Goal: Complete application form

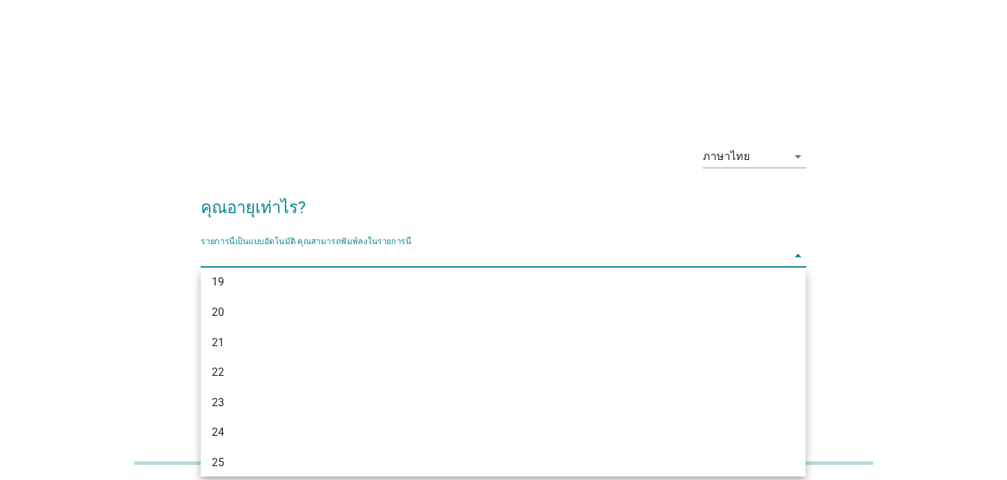
scroll to position [45, 0]
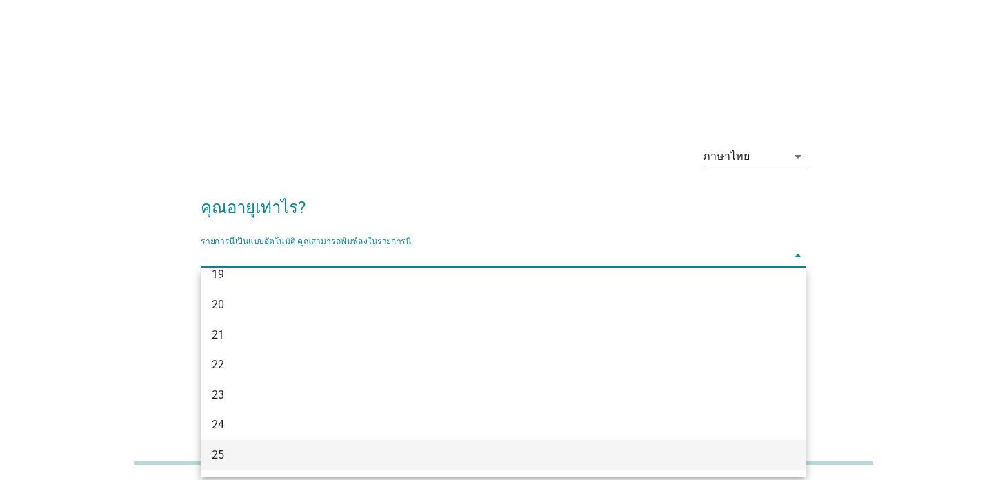
click at [424, 458] on div "25" at bounding box center [479, 455] width 535 height 17
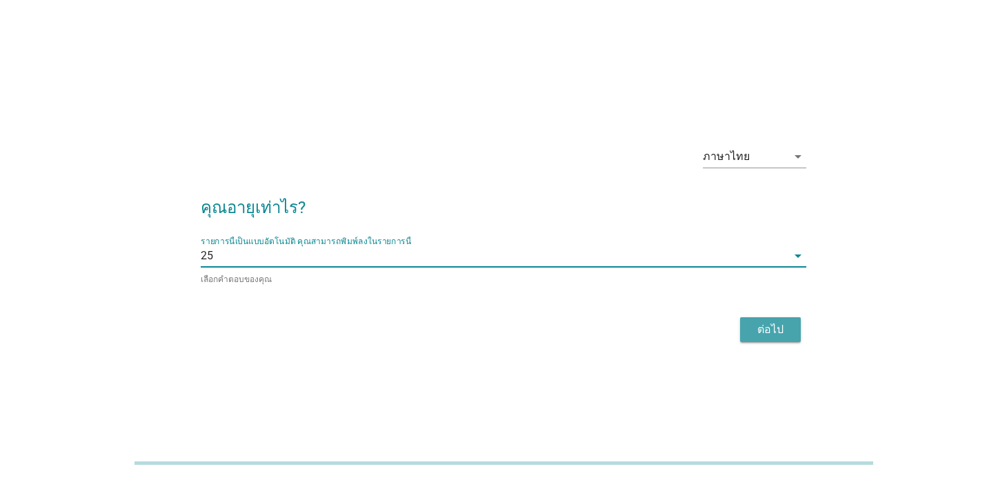
click at [780, 321] on div "ต่อไป" at bounding box center [770, 329] width 39 height 17
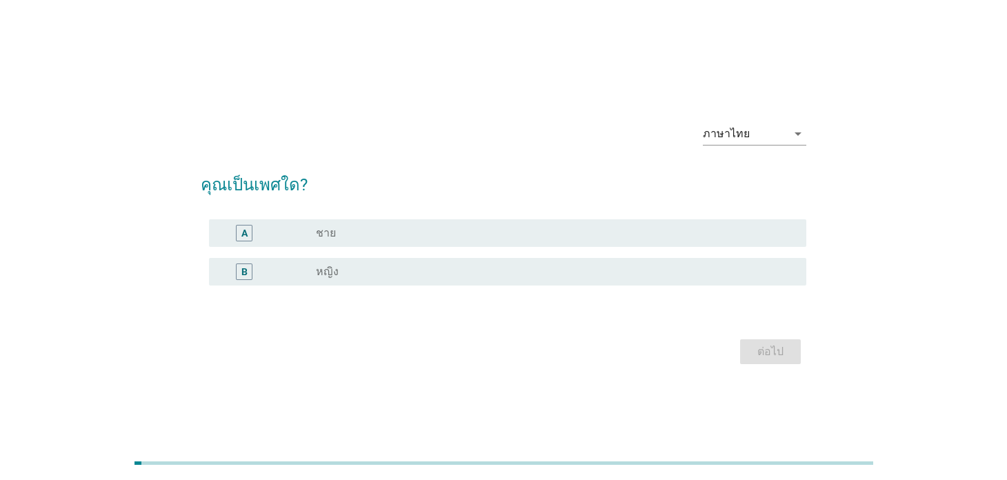
click at [290, 240] on div "A" at bounding box center [268, 233] width 96 height 17
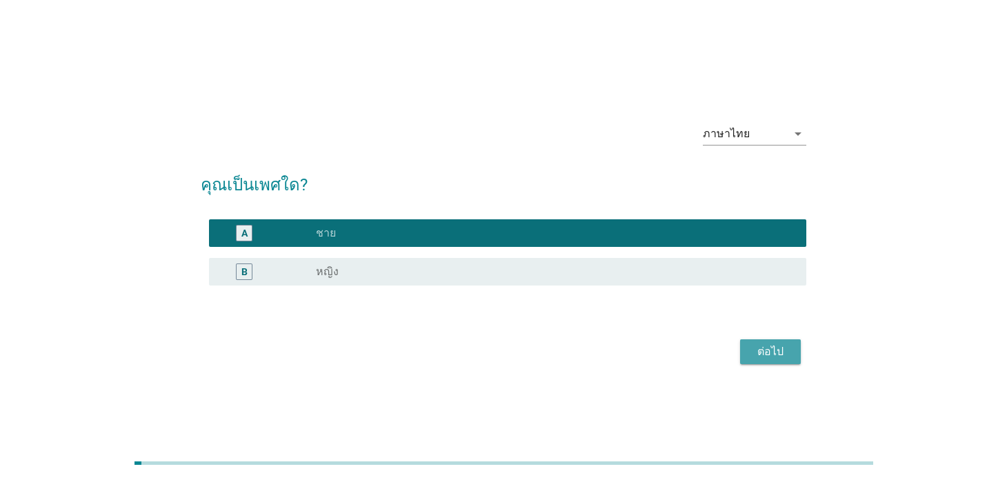
click at [758, 346] on div "ต่อไป" at bounding box center [770, 352] width 39 height 17
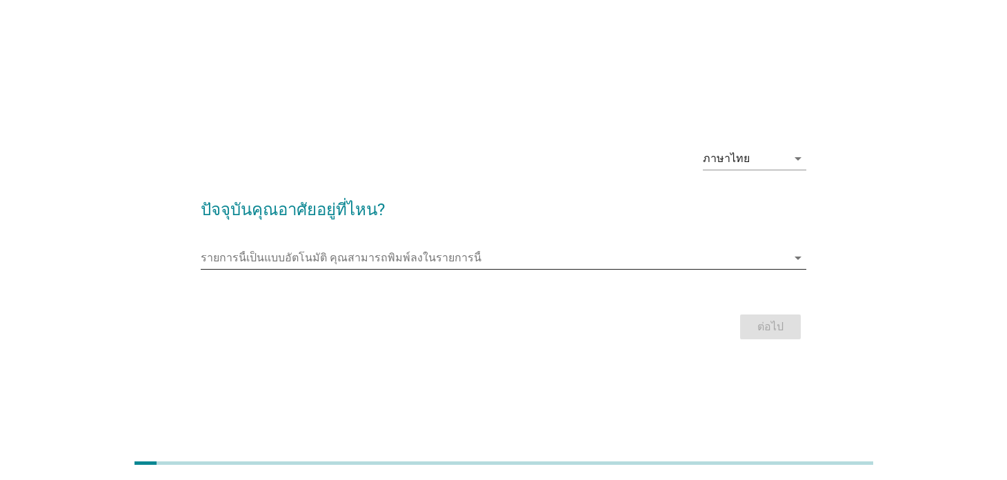
click at [504, 264] on input "รายการนี้เป็นแบบอัตโนมัติ คุณสามารถพิมพ์ลงในรายการนี้" at bounding box center [494, 258] width 586 height 22
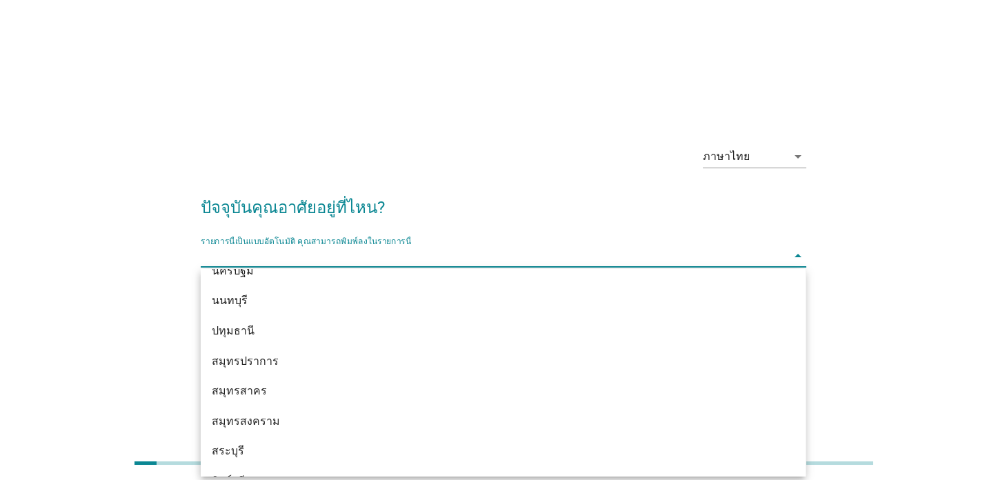
scroll to position [1006, 0]
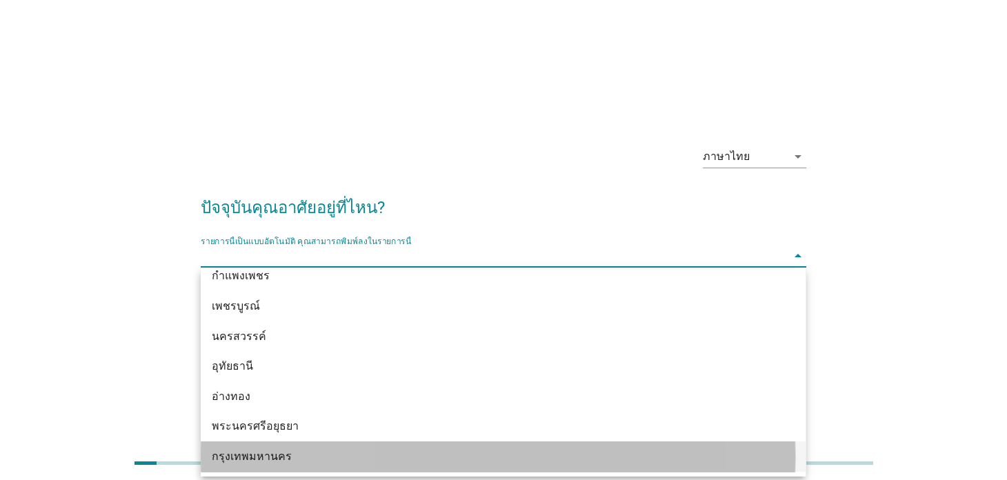
click at [283, 467] on div "กรุงเทพมหานคร" at bounding box center [503, 457] width 605 height 30
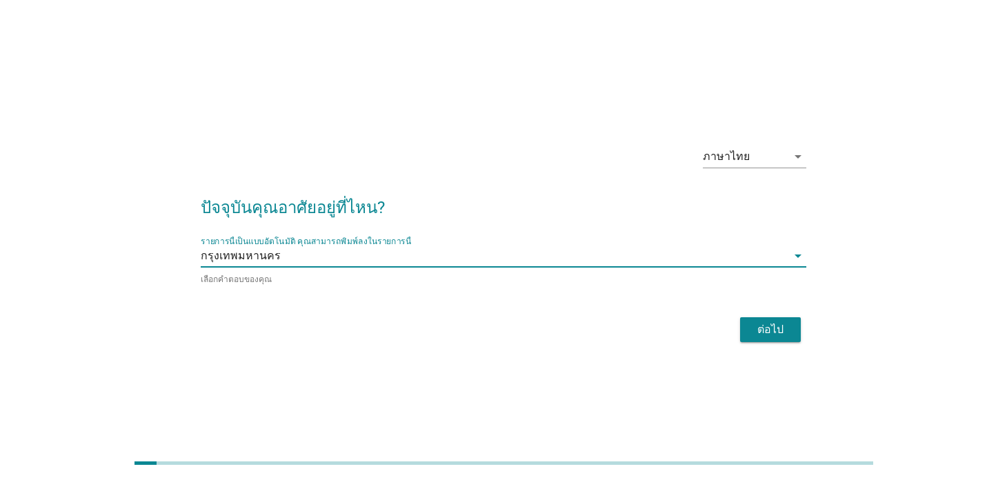
click at [751, 329] on div "ต่อไป" at bounding box center [770, 329] width 39 height 17
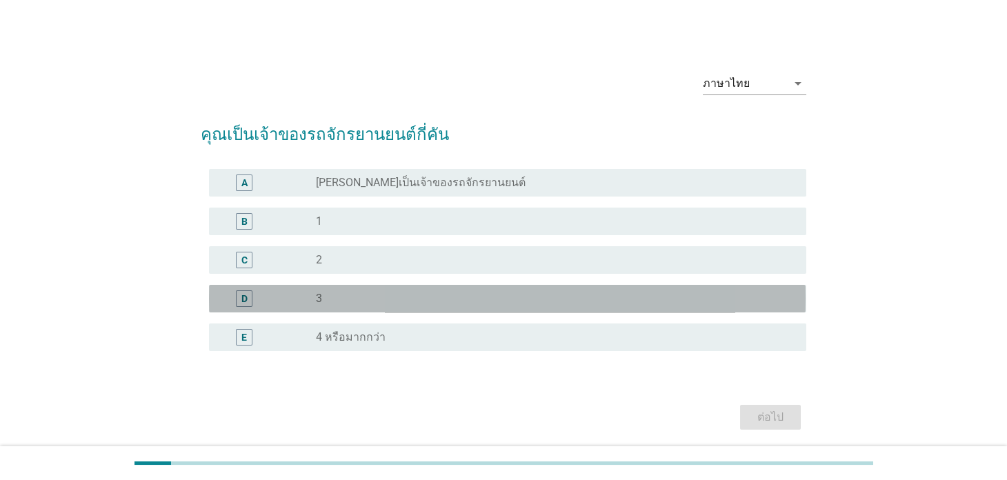
click at [351, 308] on div "D radio_button_unchecked 3" at bounding box center [507, 299] width 597 height 28
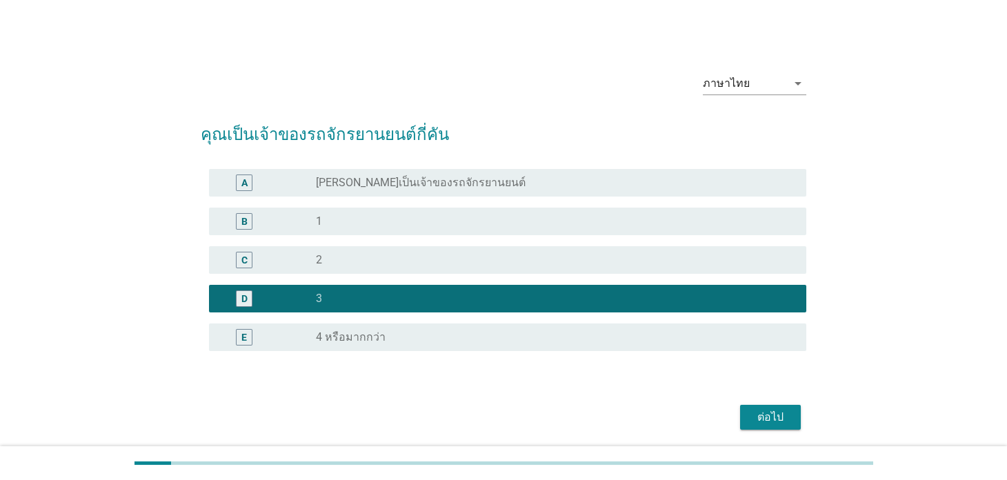
click at [372, 221] on div "radio_button_unchecked 1" at bounding box center [550, 222] width 468 height 14
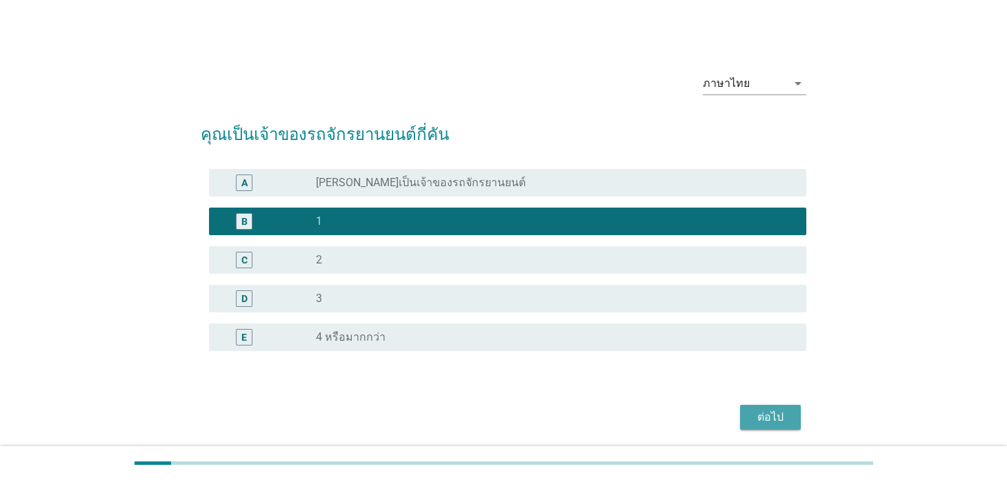
click at [764, 417] on div "ต่อไป" at bounding box center [770, 417] width 39 height 17
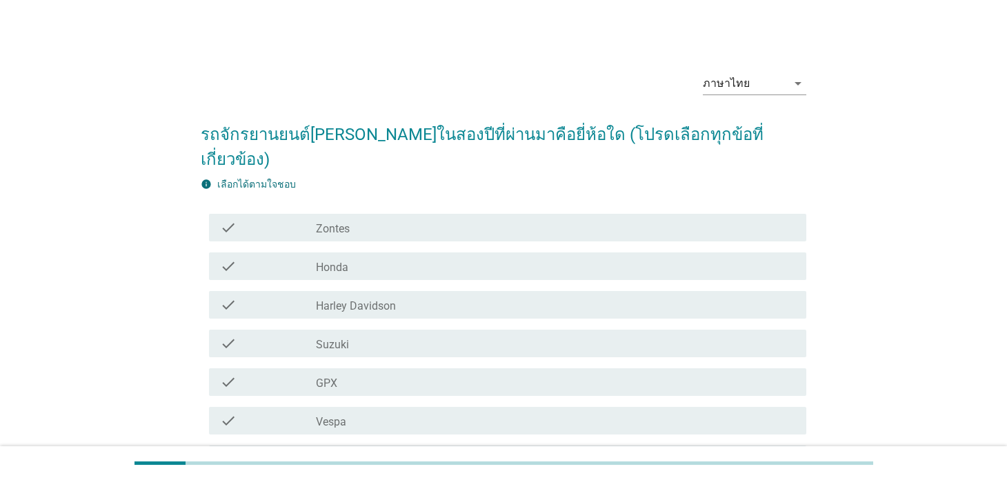
click at [437, 258] on div "check_box_outline_blank Honda" at bounding box center [555, 266] width 479 height 17
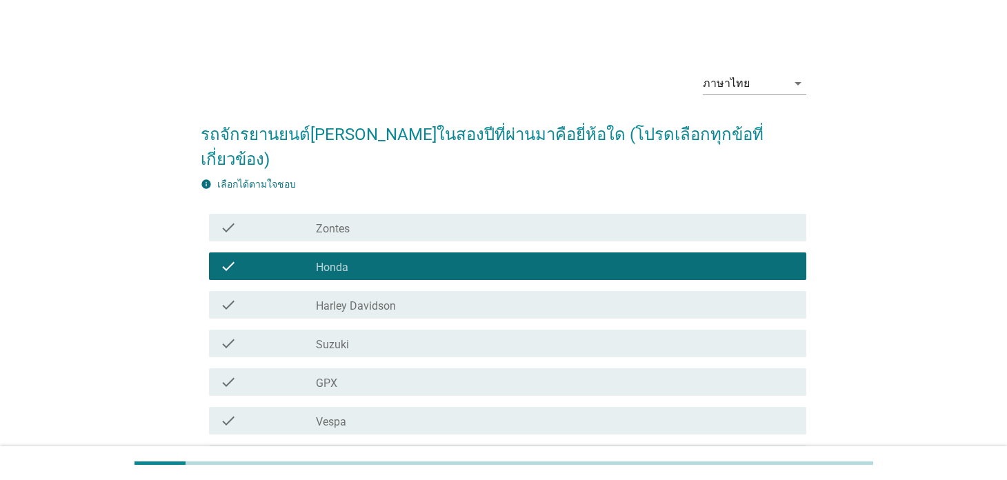
scroll to position [244, 0]
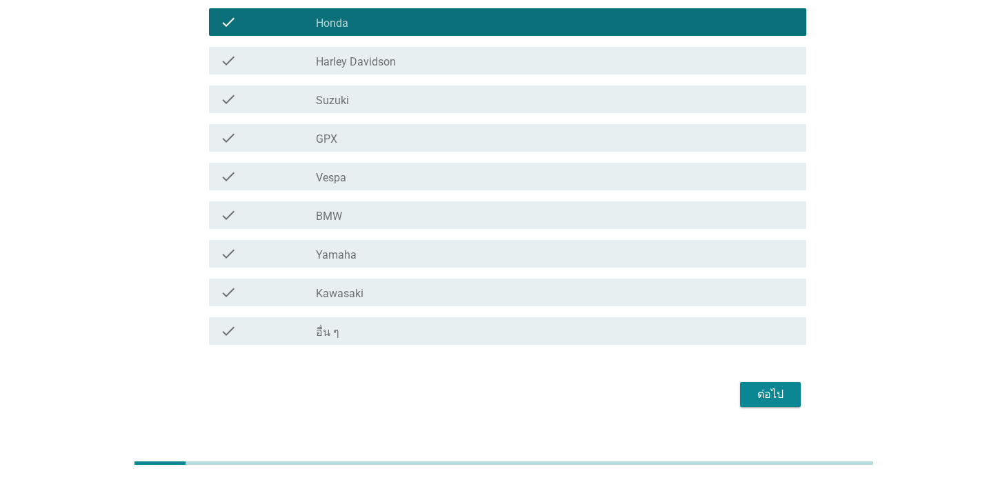
click at [784, 386] on div "ต่อไป" at bounding box center [770, 394] width 39 height 17
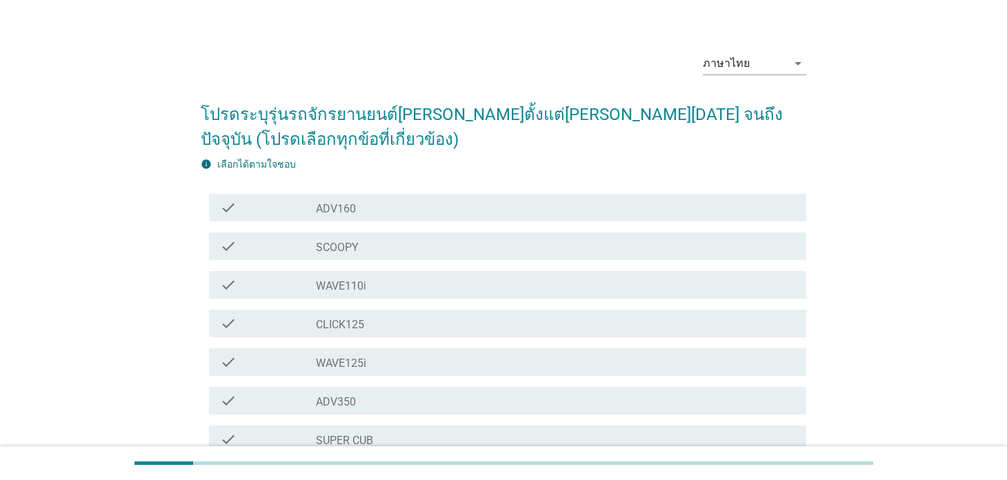
scroll to position [276, 0]
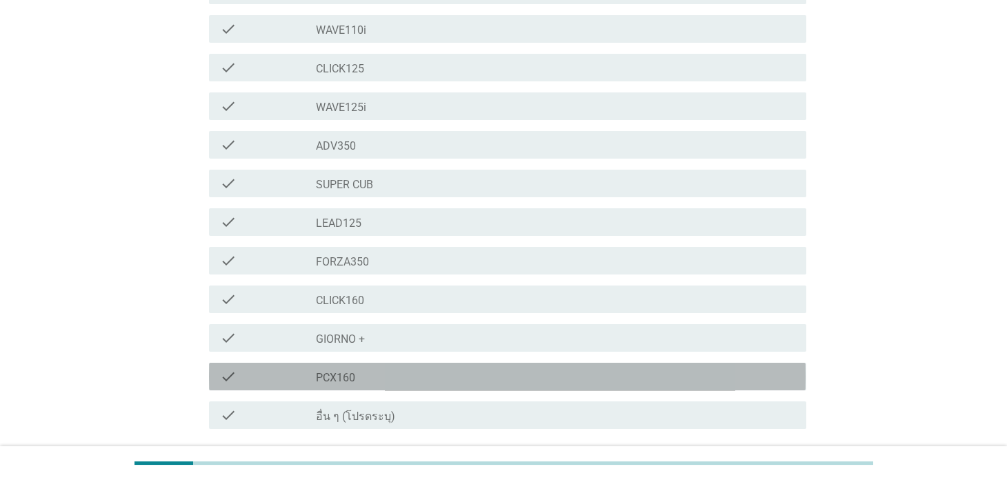
click at [385, 383] on div "check_box_outline_blank PCX160" at bounding box center [555, 376] width 479 height 17
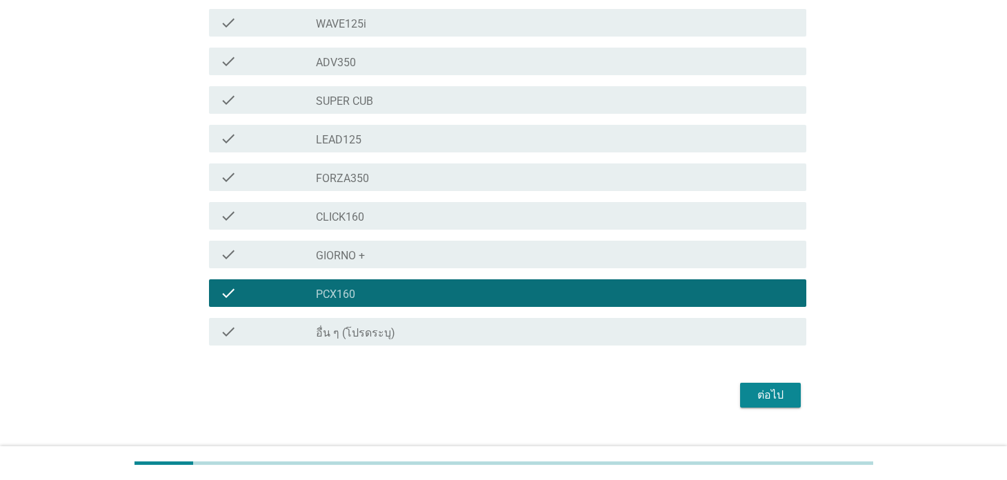
scroll to position [384, 0]
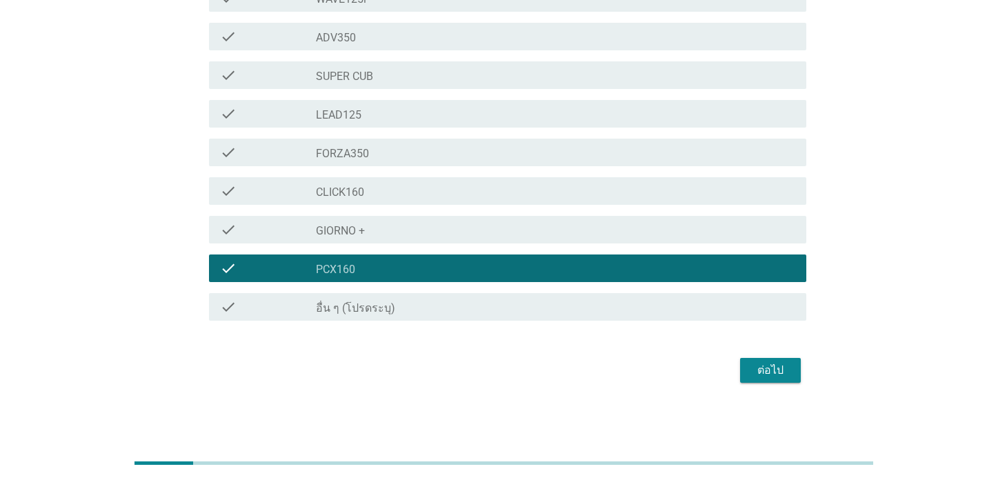
click at [786, 366] on div "ต่อไป" at bounding box center [770, 370] width 39 height 17
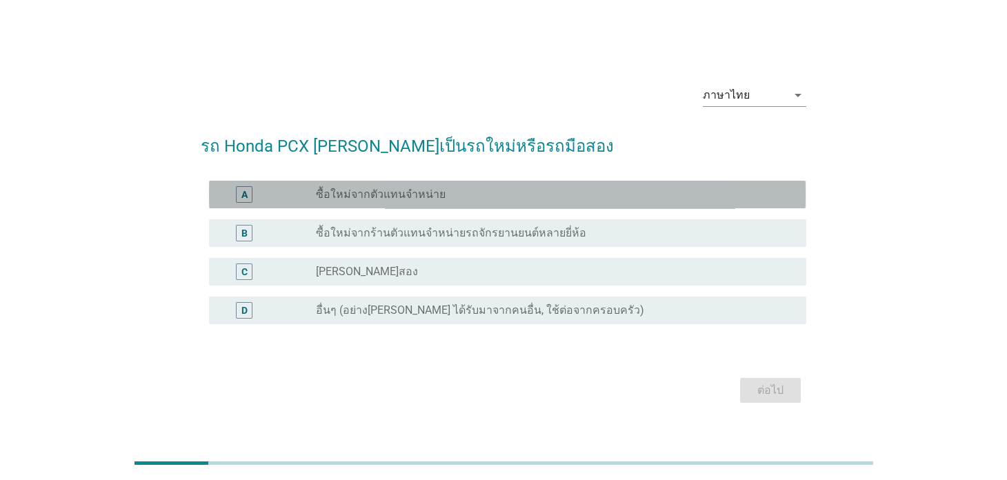
click at [463, 193] on div "radio_button_unchecked ซื้อใหม่จากตัวแทนจำหน่าย" at bounding box center [550, 195] width 468 height 14
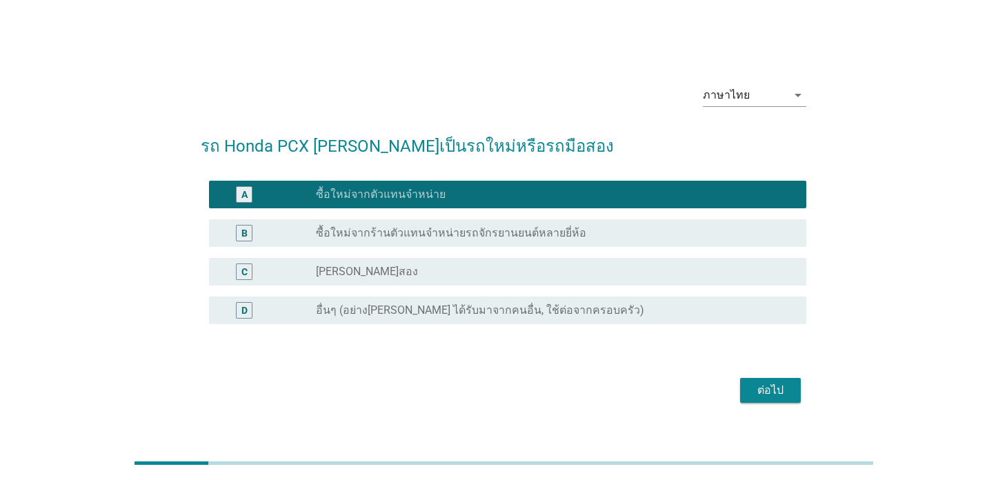
click at [782, 390] on div "ต่อไป" at bounding box center [770, 390] width 39 height 17
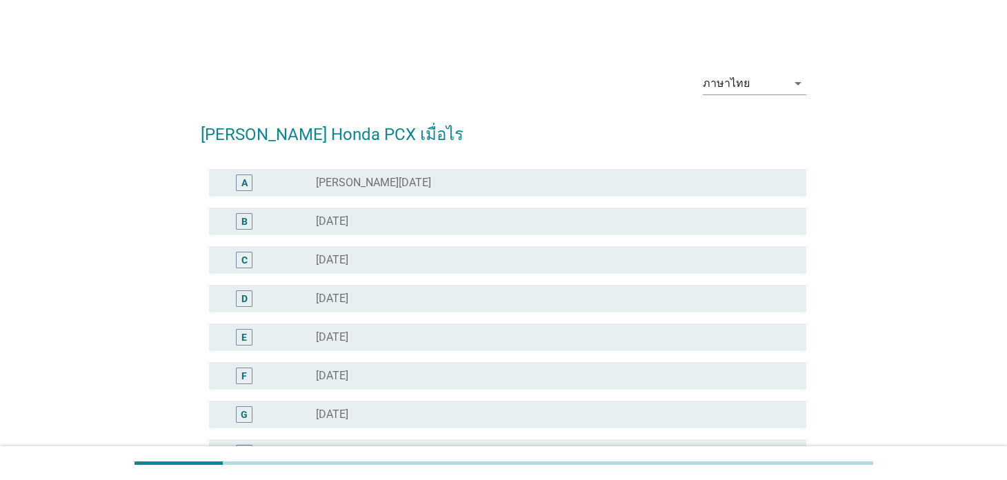
click at [386, 231] on div "B radio_button_unchecked [DATE]" at bounding box center [507, 222] width 597 height 28
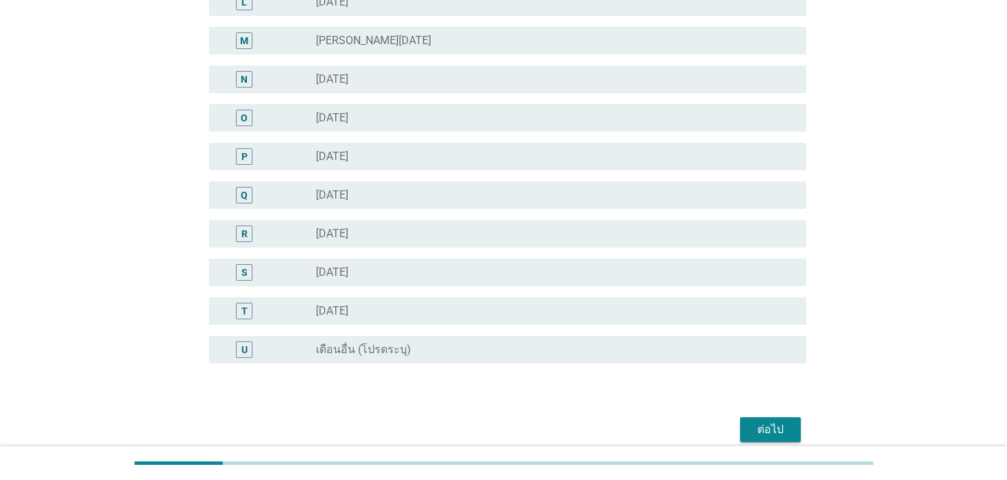
scroll to position [665, 0]
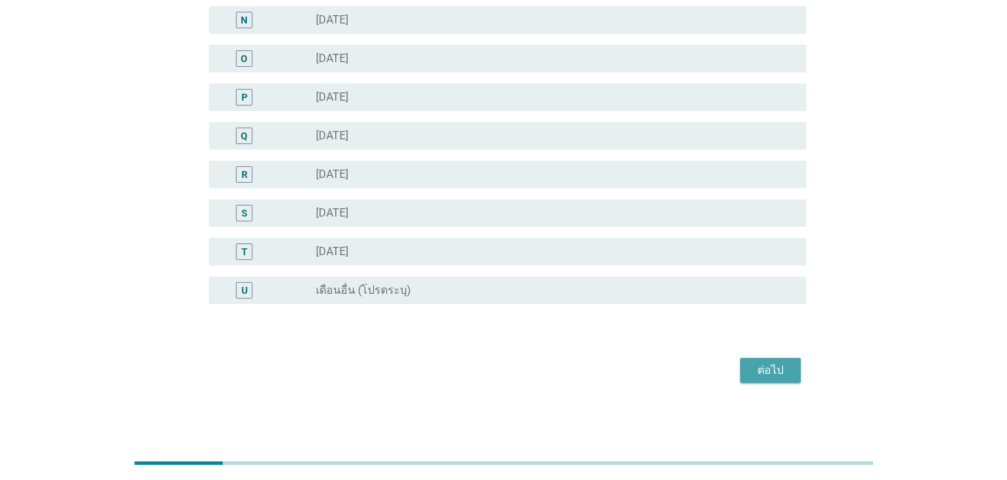
click at [754, 375] on div "ต่อไป" at bounding box center [770, 370] width 39 height 17
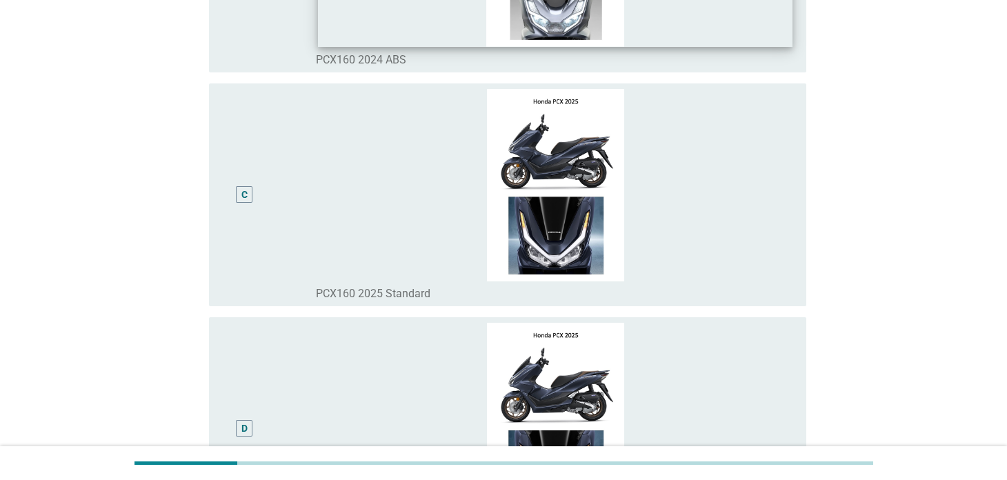
scroll to position [276, 0]
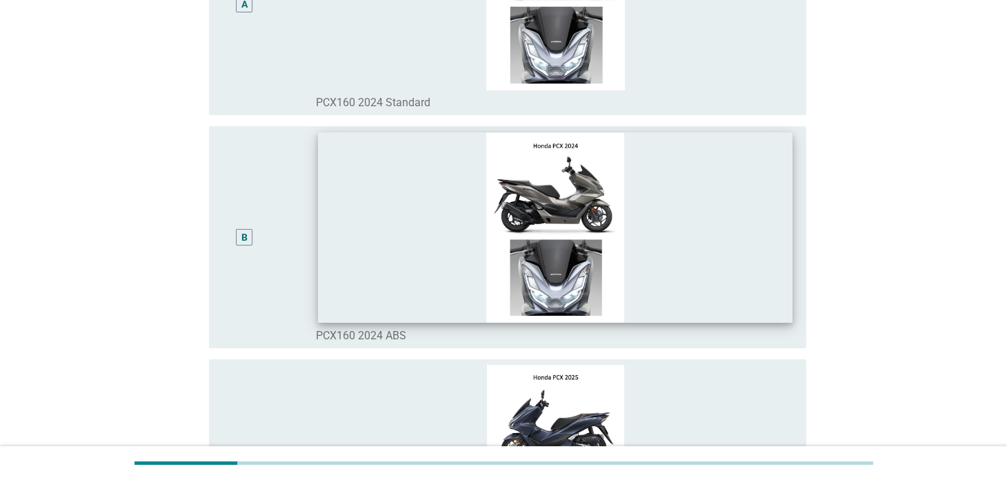
click at [598, 287] on img at bounding box center [556, 227] width 474 height 190
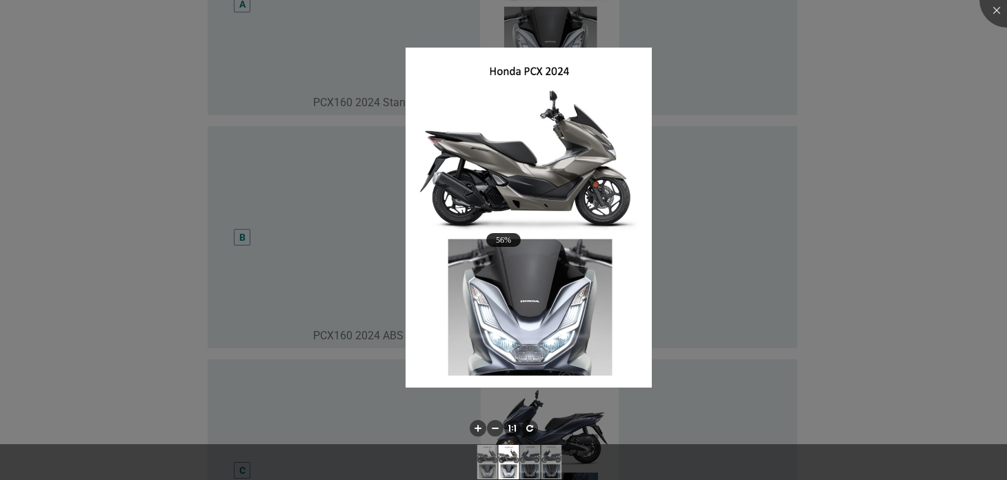
click at [1004, 370] on div at bounding box center [503, 240] width 1007 height 480
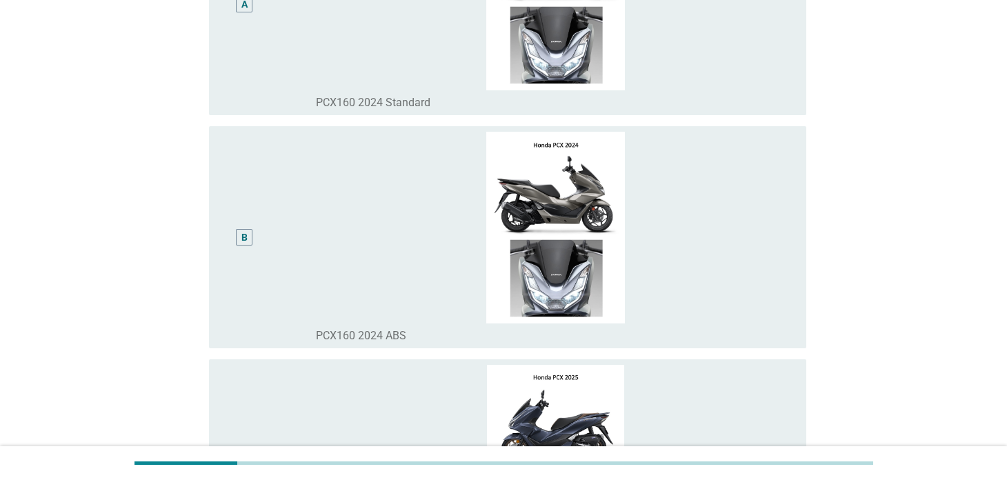
click at [706, 295] on img at bounding box center [555, 228] width 479 height 192
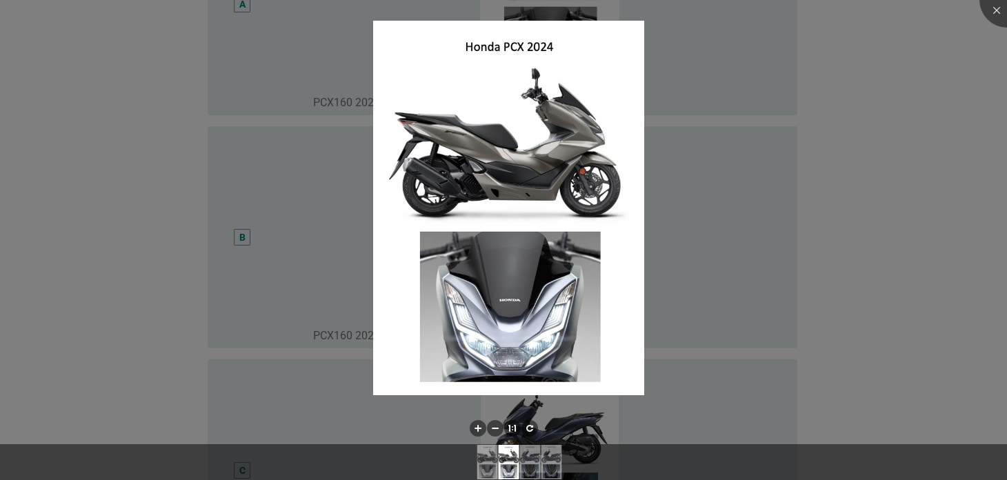
click at [150, 259] on div at bounding box center [503, 240] width 1007 height 480
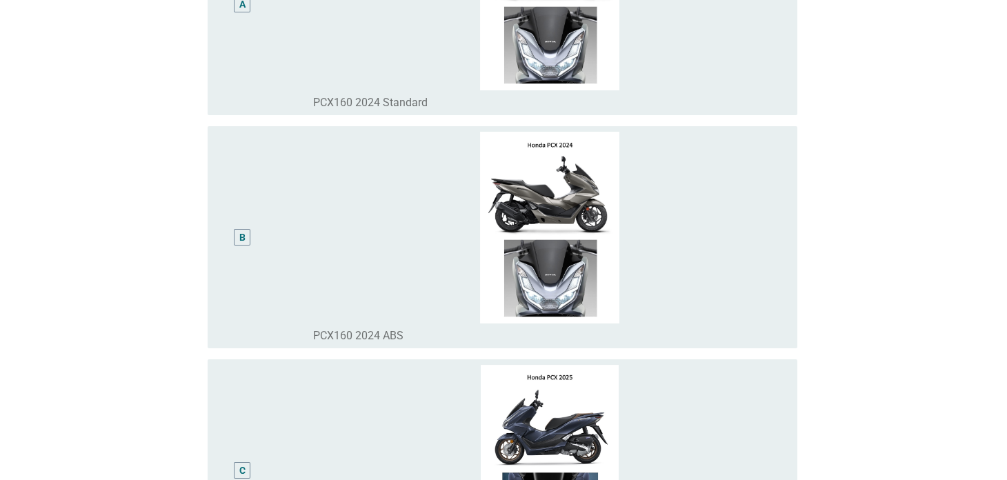
click at [237, 235] on body "English ภาษาไทย ภาษาไทย arrow_drop_down Honda PCX รุ่นไหนเป็นรุ่นที่คุณใช้อยู่ใ…" at bounding box center [503, 342] width 1007 height 1236
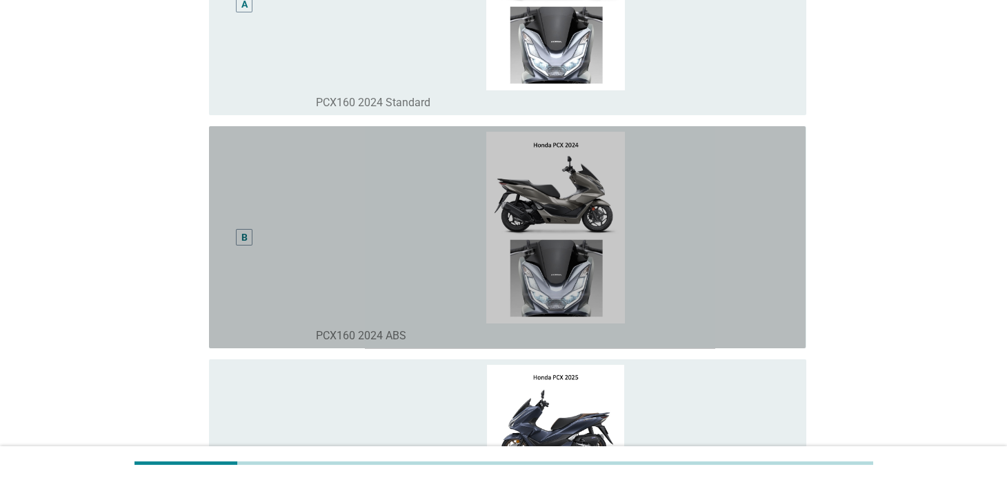
click at [262, 314] on div "B" at bounding box center [244, 237] width 48 height 211
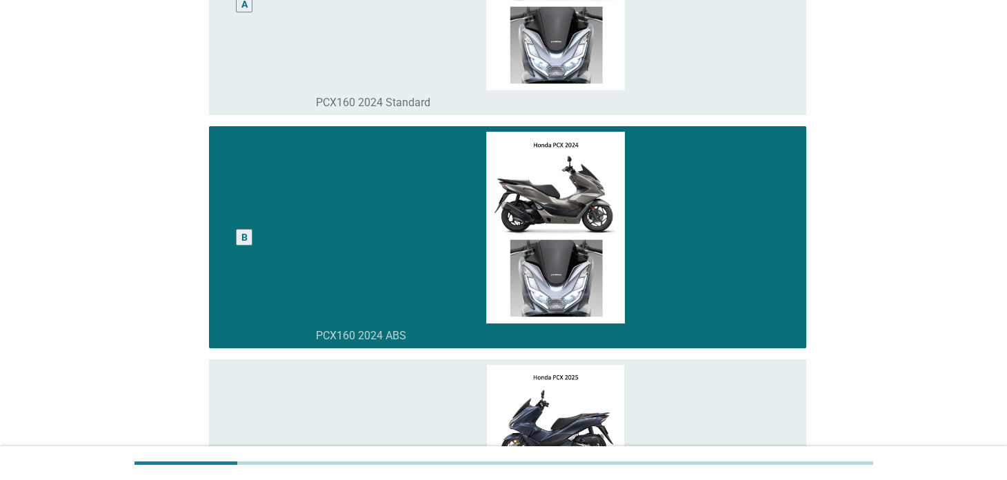
scroll to position [789, 0]
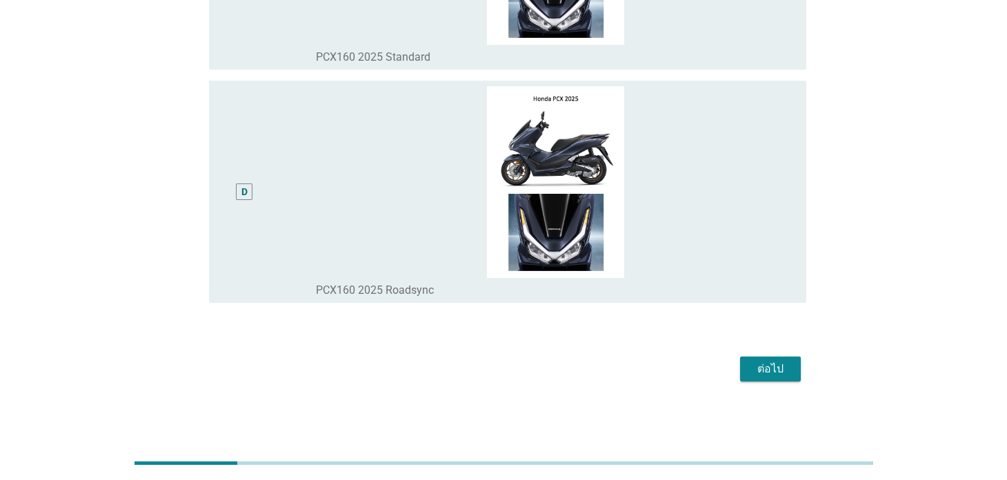
click at [784, 383] on div "ต่อไป" at bounding box center [503, 369] width 605 height 33
click at [777, 368] on div "ต่อไป" at bounding box center [770, 369] width 39 height 17
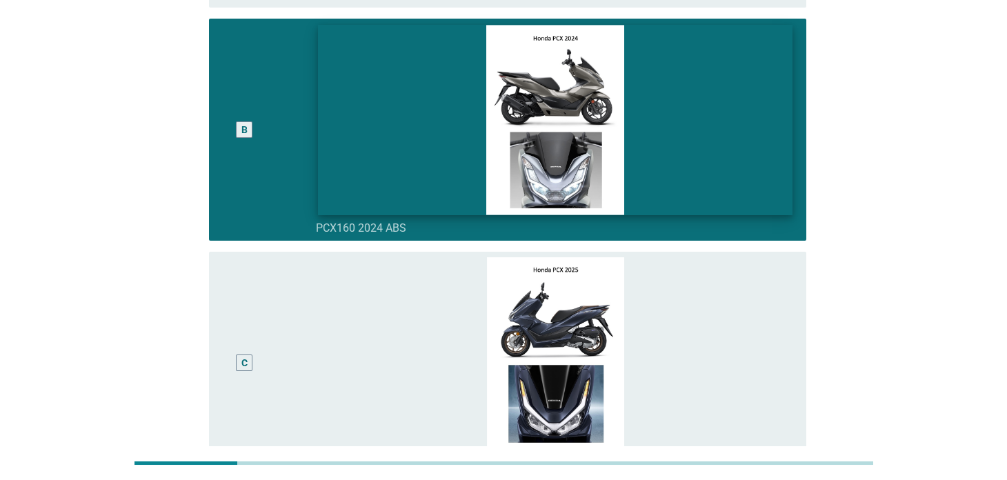
scroll to position [0, 0]
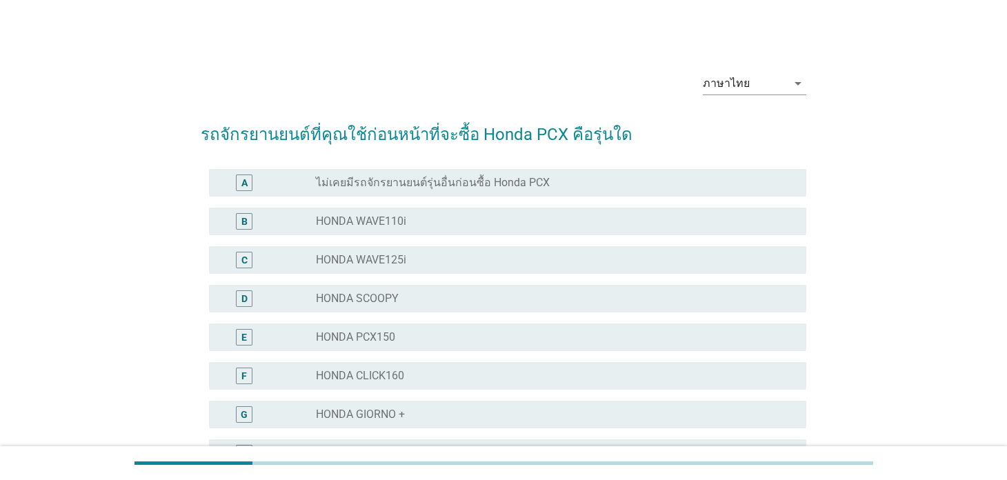
click at [474, 415] on div "radio_button_unchecked HONDA GIORNO +" at bounding box center [550, 415] width 468 height 14
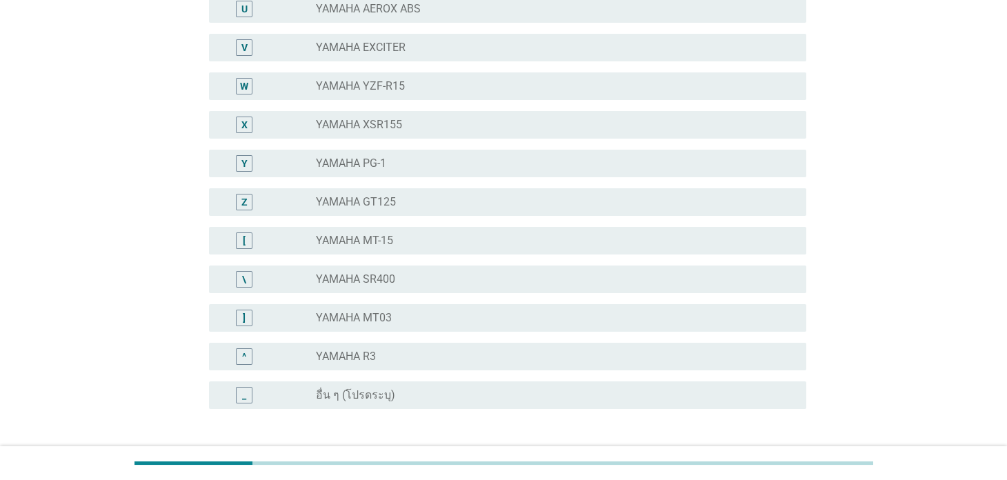
scroll to position [1051, 0]
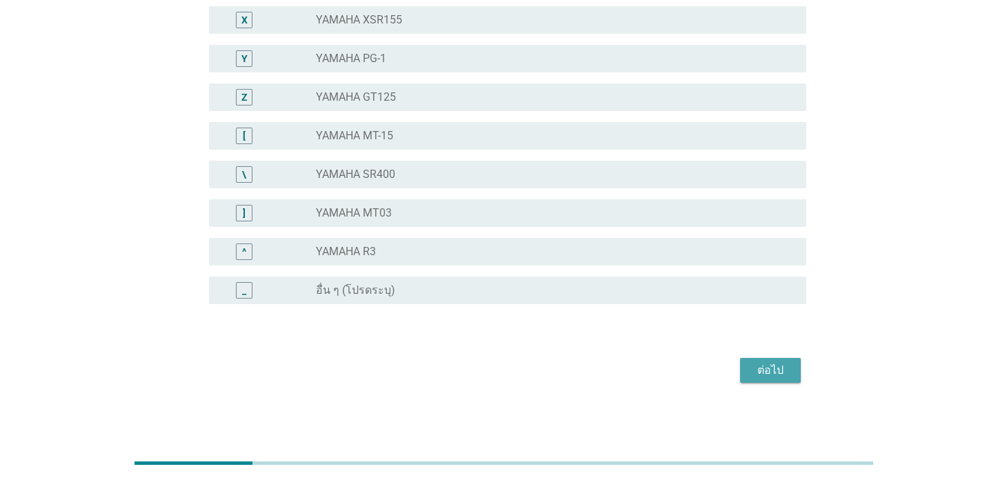
click at [755, 369] on div "ต่อไป" at bounding box center [770, 370] width 39 height 17
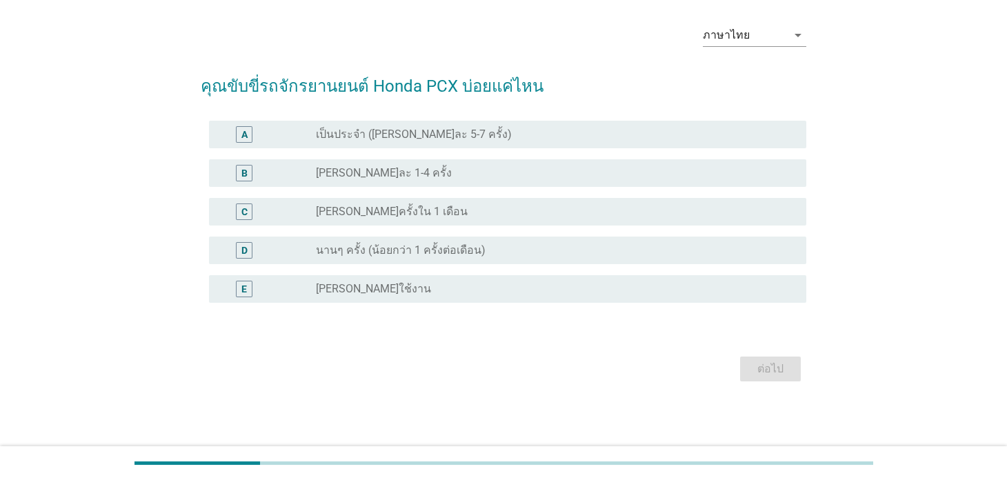
scroll to position [0, 0]
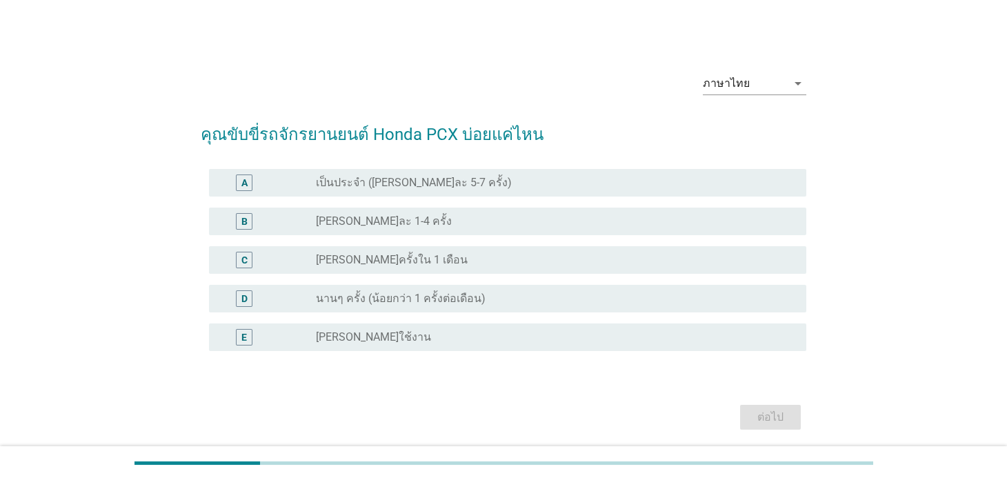
click at [445, 188] on label "เป็นประจำ ([PERSON_NAME]ละ 5-7 ครั้ง)" at bounding box center [414, 183] width 196 height 14
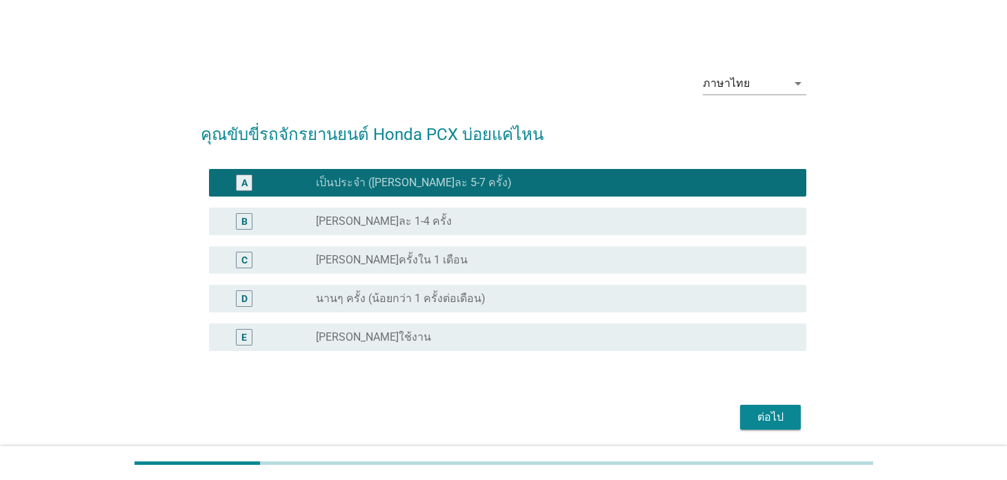
click at [778, 419] on div "ต่อไป" at bounding box center [770, 417] width 39 height 17
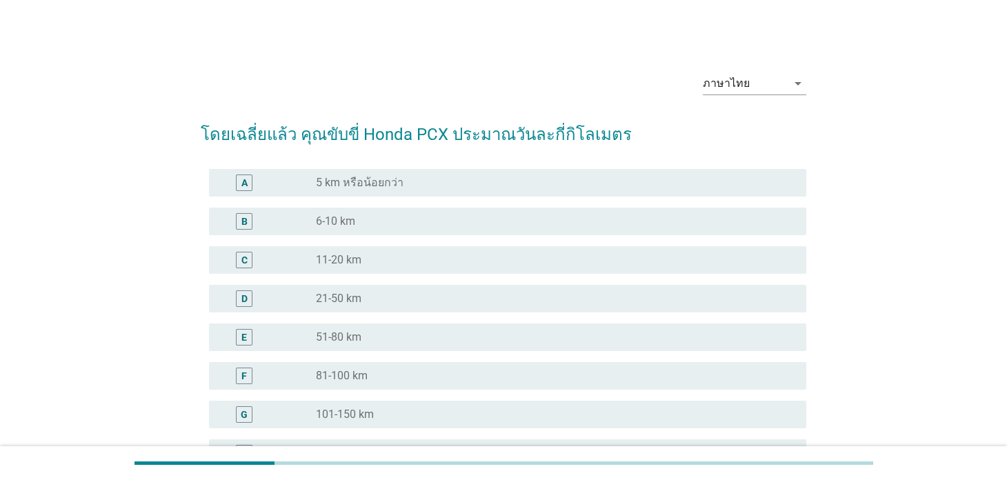
click at [404, 266] on div "radio_button_unchecked 11-20 km" at bounding box center [550, 260] width 468 height 14
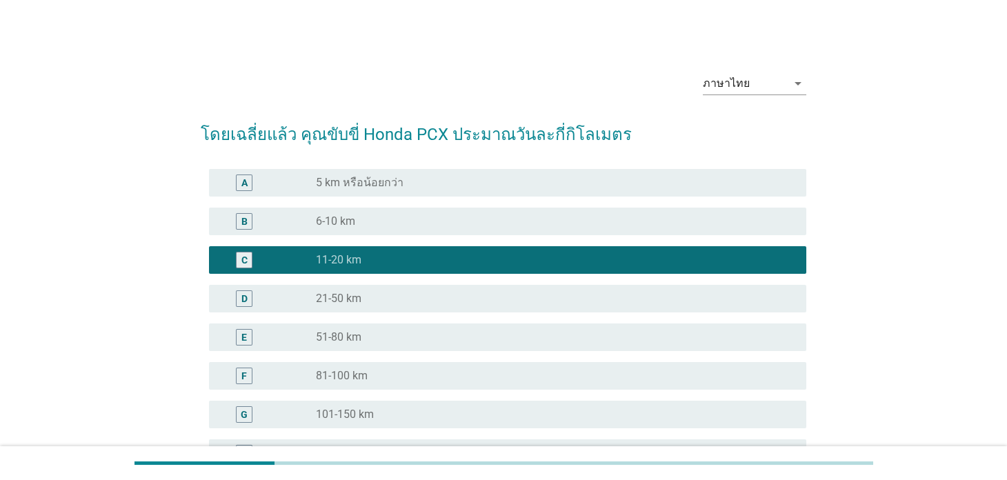
scroll to position [202, 0]
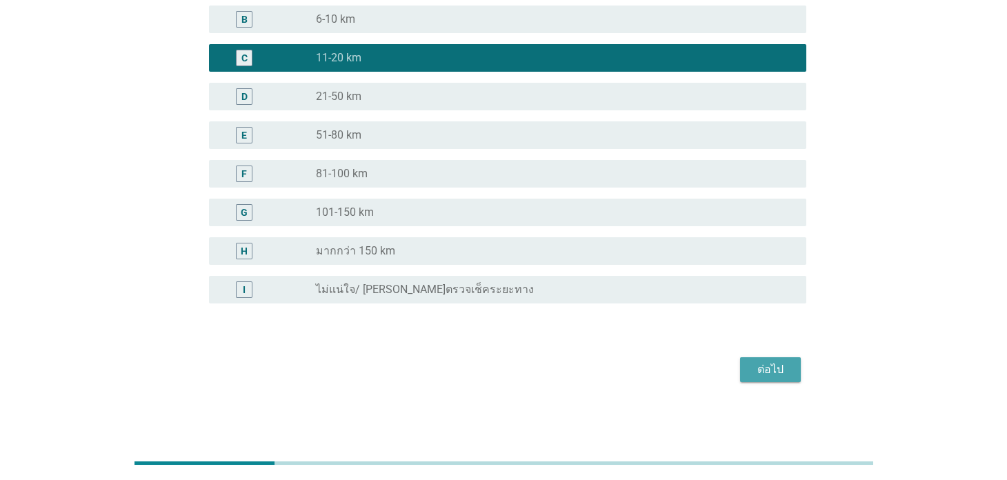
click at [767, 362] on div "ต่อไป" at bounding box center [770, 370] width 39 height 17
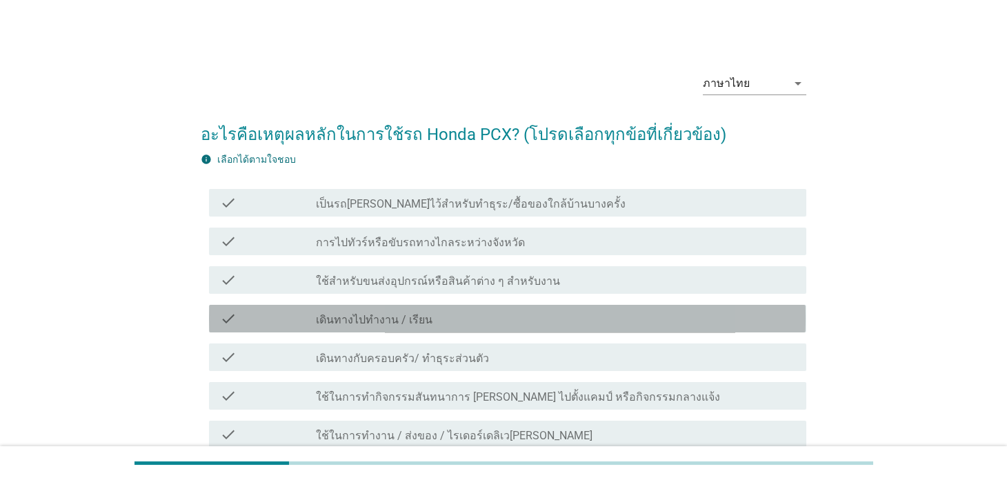
click at [500, 324] on div "check_box_outline_blank เดินทางไปทำงาน / เรียน" at bounding box center [555, 318] width 479 height 17
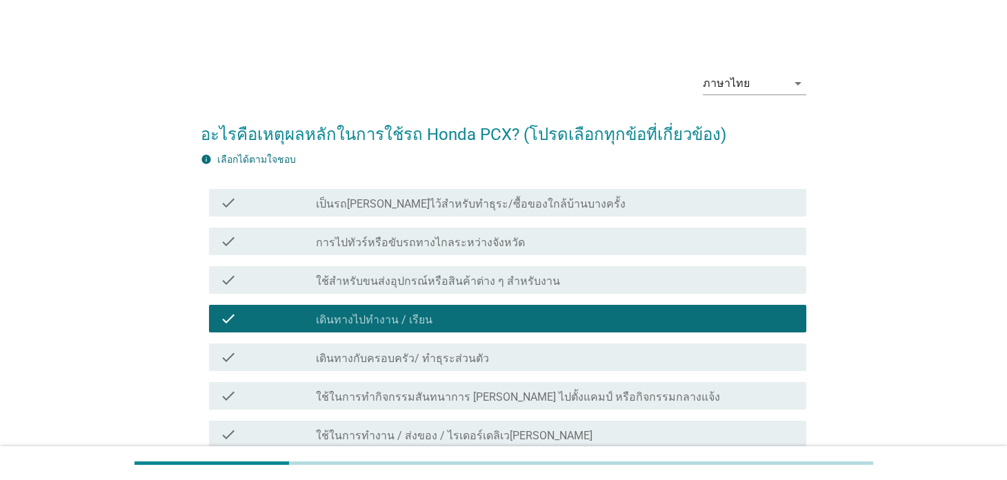
click at [555, 199] on div "check_box_outline_blank เป็นรถ[PERSON_NAME]ไว้สำหรับทำธุระ/ซื้อของใกล้บ้านบางคร…" at bounding box center [555, 203] width 479 height 17
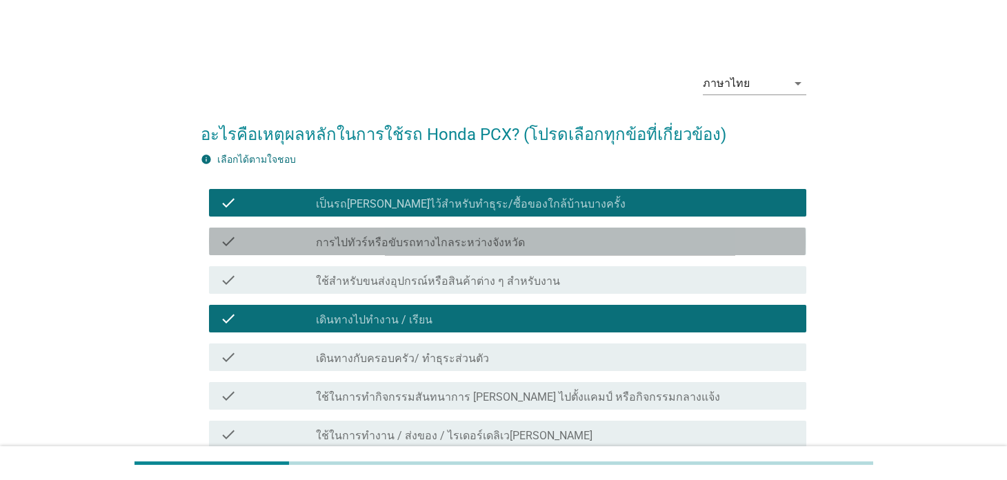
click at [526, 246] on div "check_box_outline_blank การไปทัวร์หรือขับรถทางไกลระหว่างจังหวัด" at bounding box center [555, 241] width 479 height 17
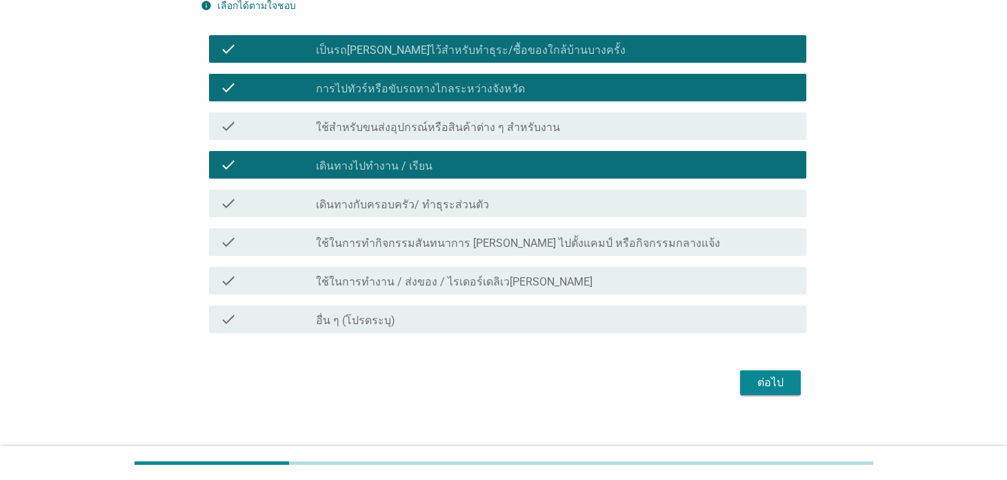
scroll to position [166, 0]
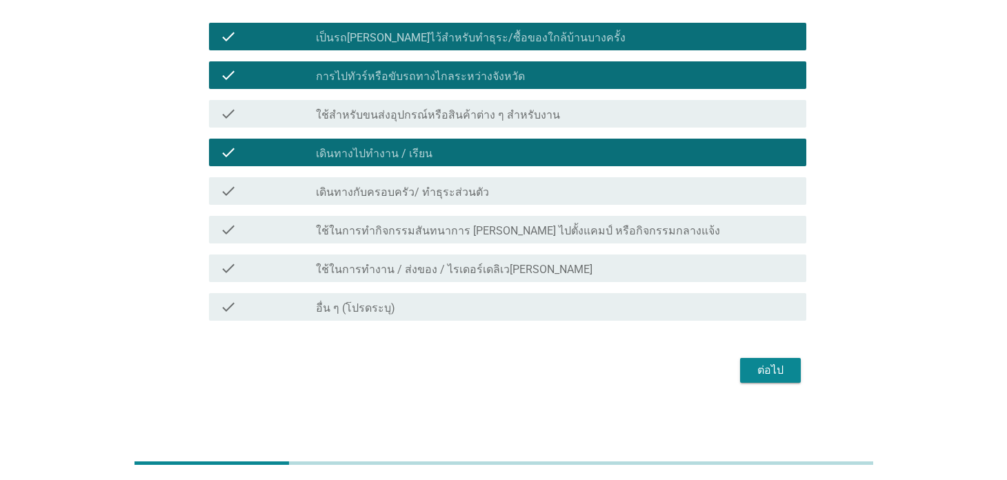
click at [766, 363] on div "ต่อไป" at bounding box center [770, 370] width 39 height 17
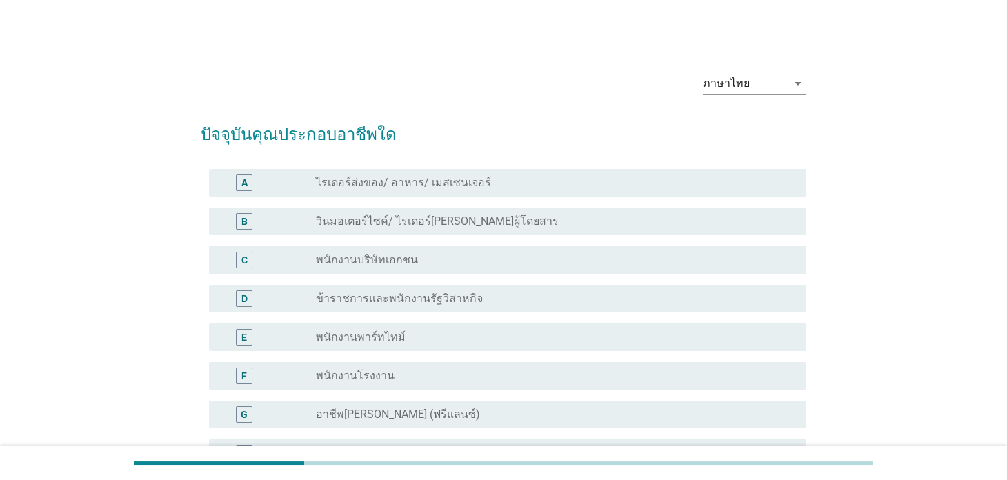
click at [470, 270] on div "C radio_button_unchecked พนักงานบริษัทเอกชน" at bounding box center [507, 260] width 597 height 28
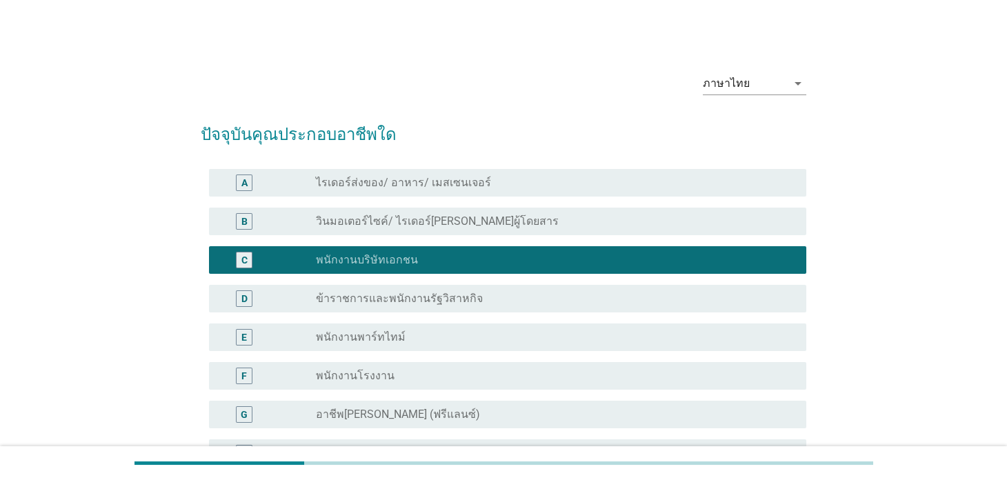
scroll to position [665, 0]
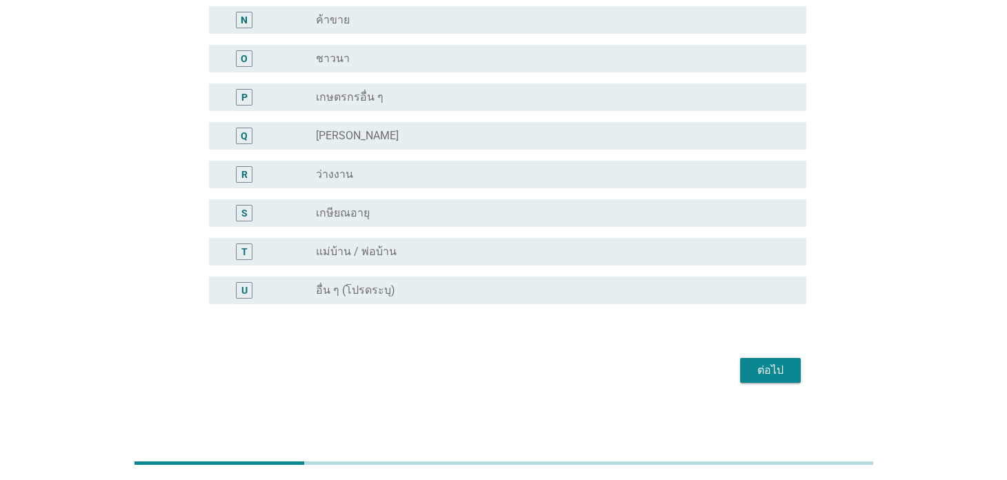
click at [790, 372] on button "ต่อไป" at bounding box center [770, 370] width 61 height 25
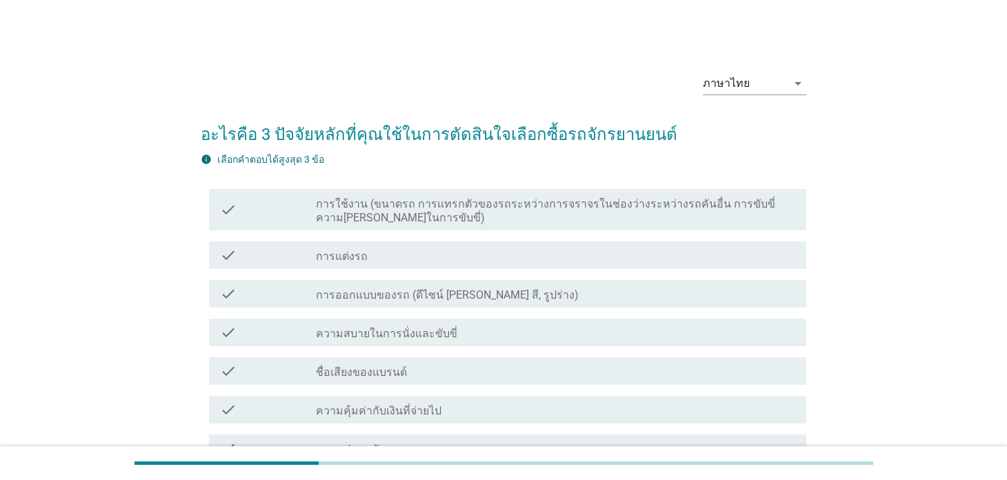
click at [469, 204] on label "การใช้งาน (ขนาดรถ การแทรกตัวของรถระหว่างการจราจรในช่องว่างระหว่างรถคันอื่น การข…" at bounding box center [555, 211] width 479 height 28
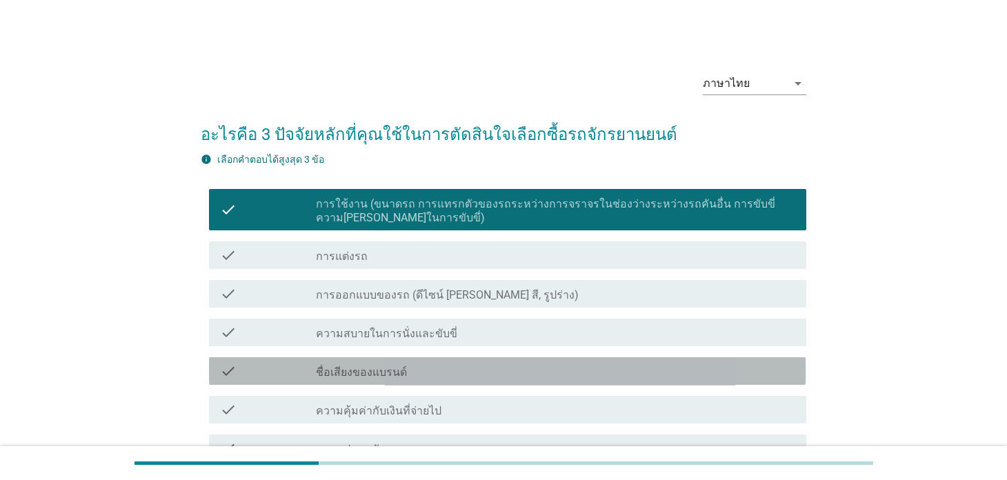
click at [443, 377] on div "check_box_outline_blank ชื่อเสียงของแบรนด์" at bounding box center [555, 371] width 479 height 17
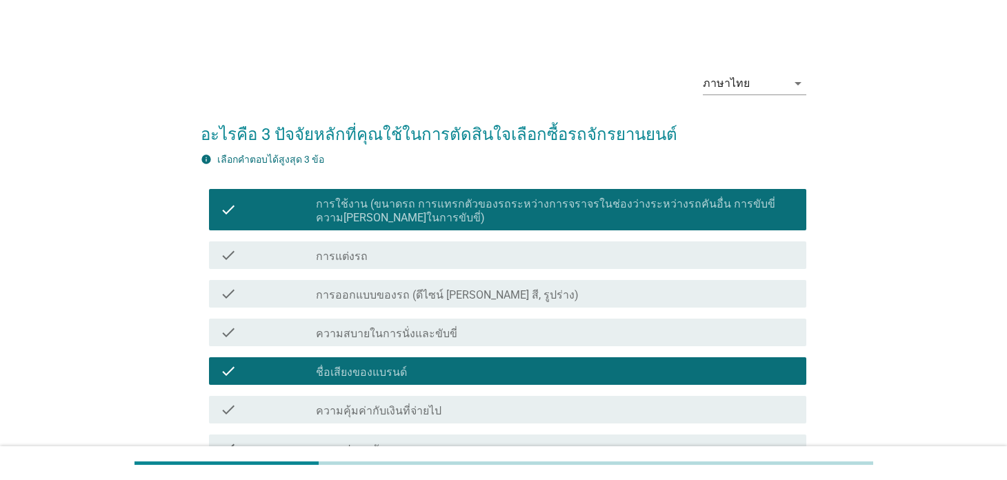
click at [446, 408] on div "check_box_outline_blank ความคุ้มค่ากับเงินที่จ่ายไป" at bounding box center [555, 410] width 479 height 17
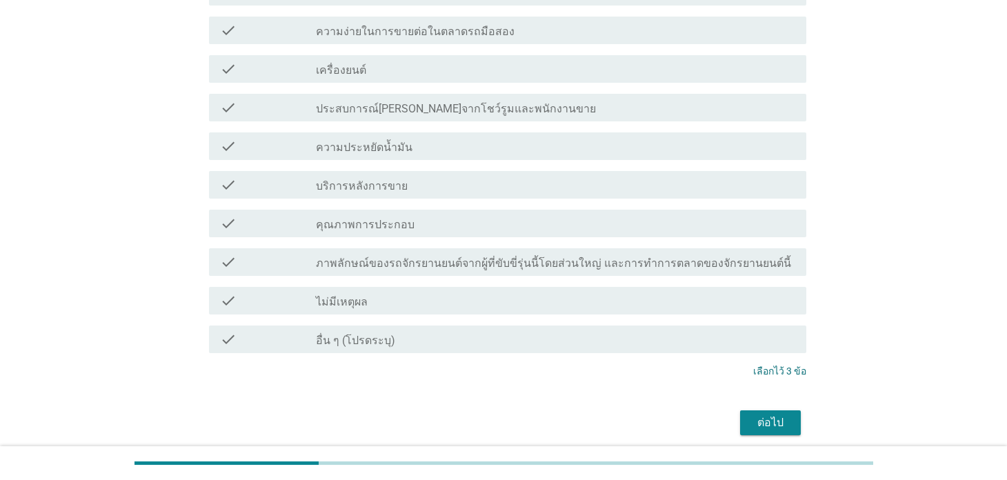
scroll to position [552, 0]
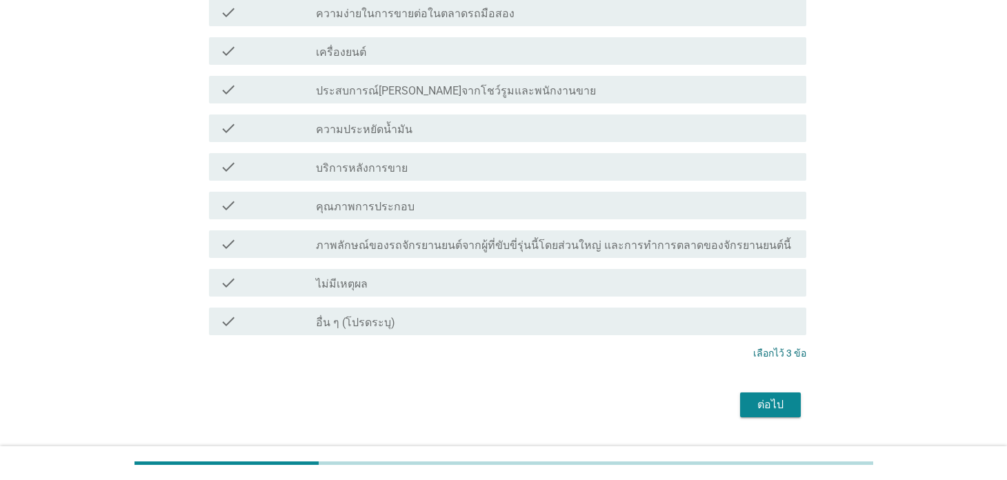
click at [762, 393] on button "ต่อไป" at bounding box center [770, 405] width 61 height 25
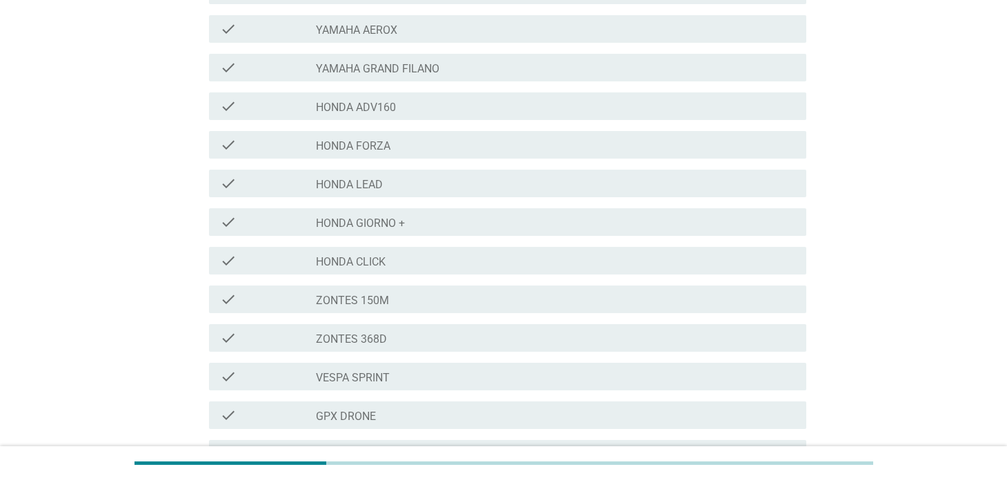
scroll to position [500, 0]
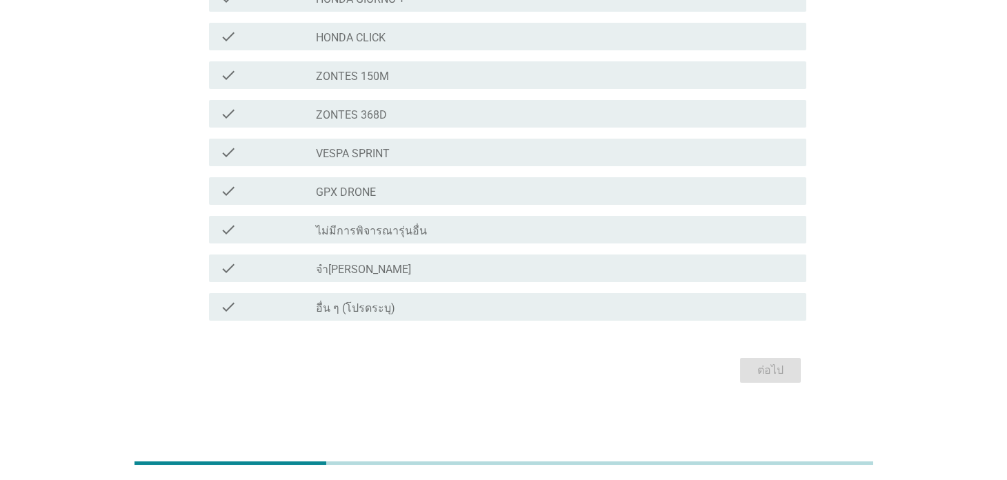
click at [422, 266] on div "check_box_outline_blank จำ[PERSON_NAME]" at bounding box center [555, 268] width 479 height 17
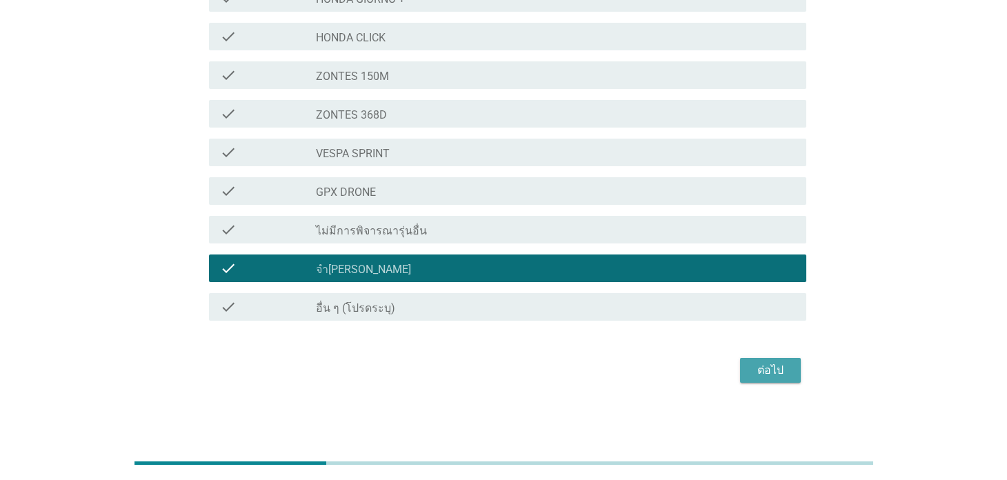
click at [764, 366] on div "ต่อไป" at bounding box center [770, 370] width 39 height 17
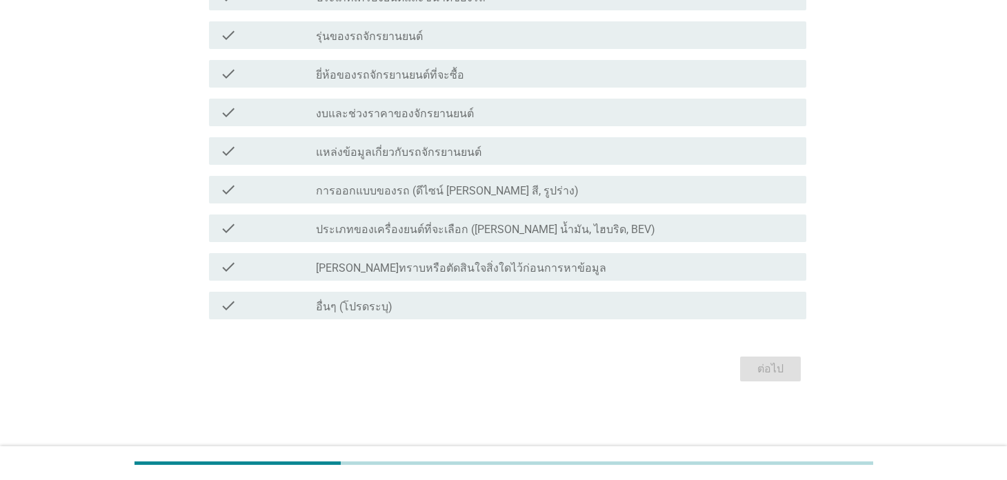
scroll to position [0, 0]
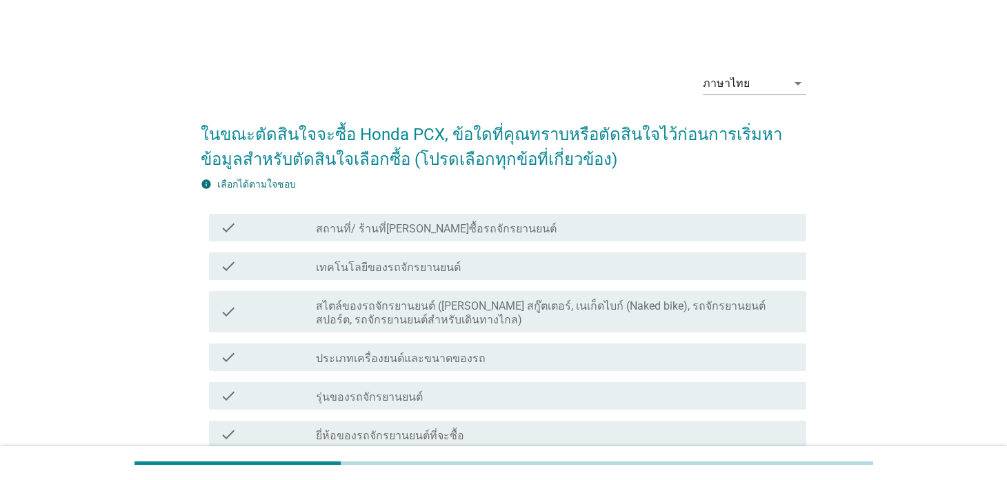
click at [408, 396] on label "รุ่นของรถจักรยานยนต์" at bounding box center [369, 397] width 107 height 14
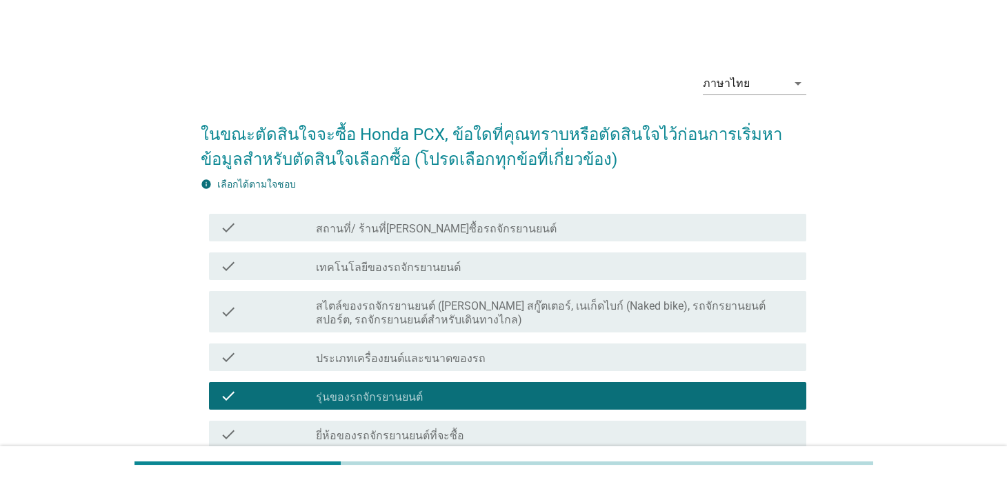
click at [388, 429] on label "ยี่ห้อของรถจักรยานยนต์ที่จะซื้อ" at bounding box center [390, 436] width 148 height 14
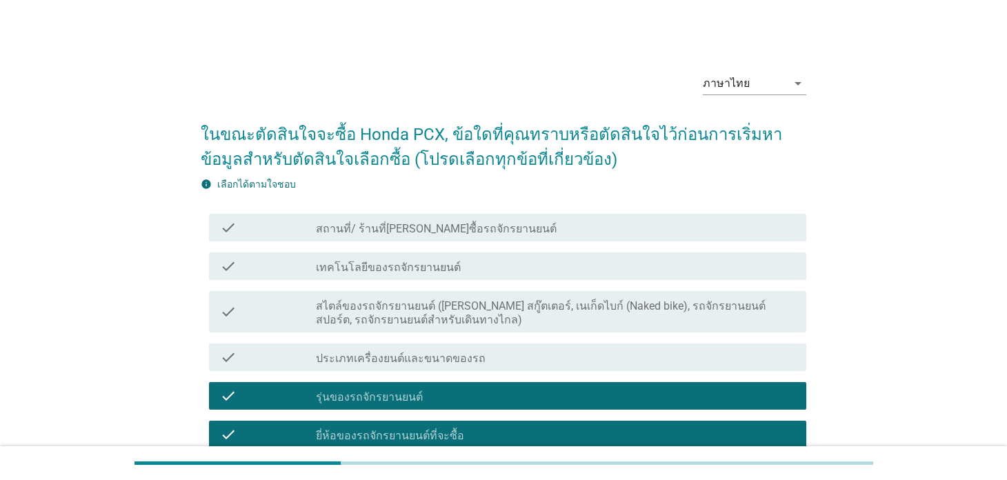
scroll to position [276, 0]
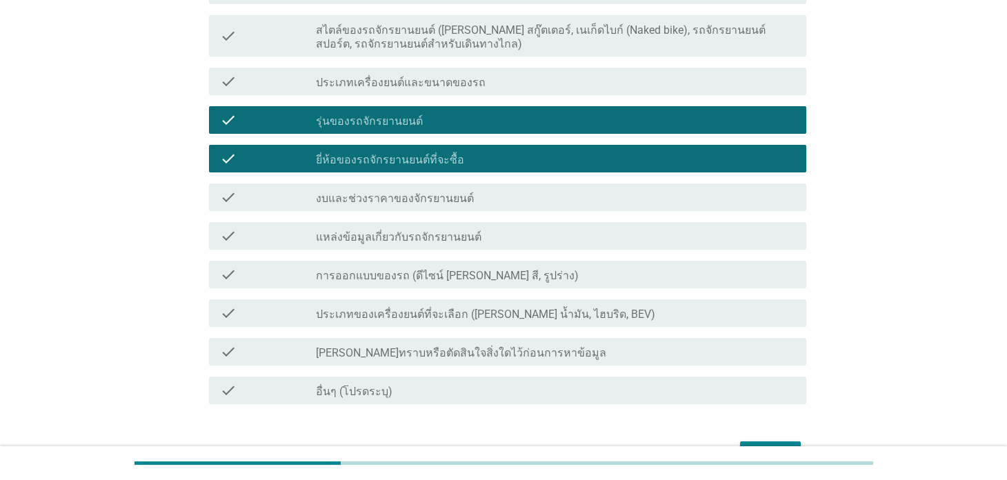
click at [473, 190] on div "check_box_outline_blank งบและช่วงราคาของจักรยานยนต์" at bounding box center [555, 197] width 479 height 17
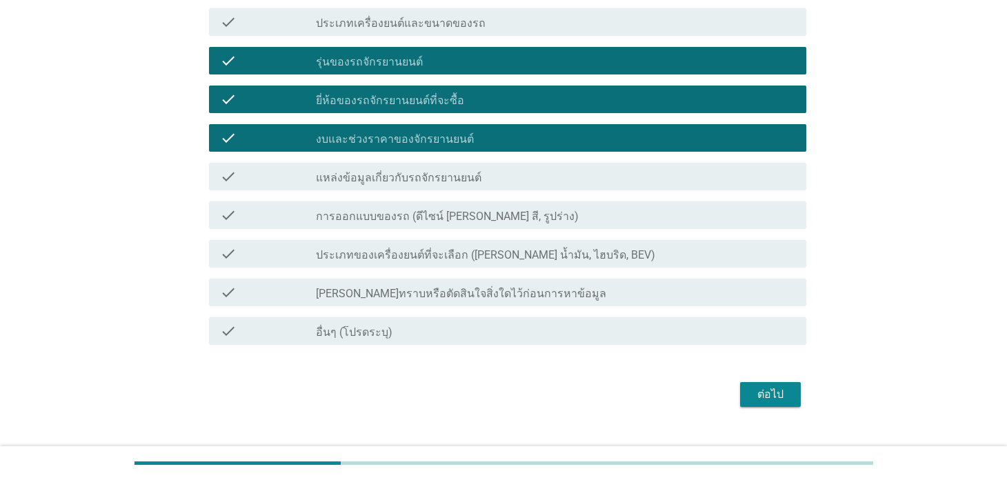
scroll to position [360, 0]
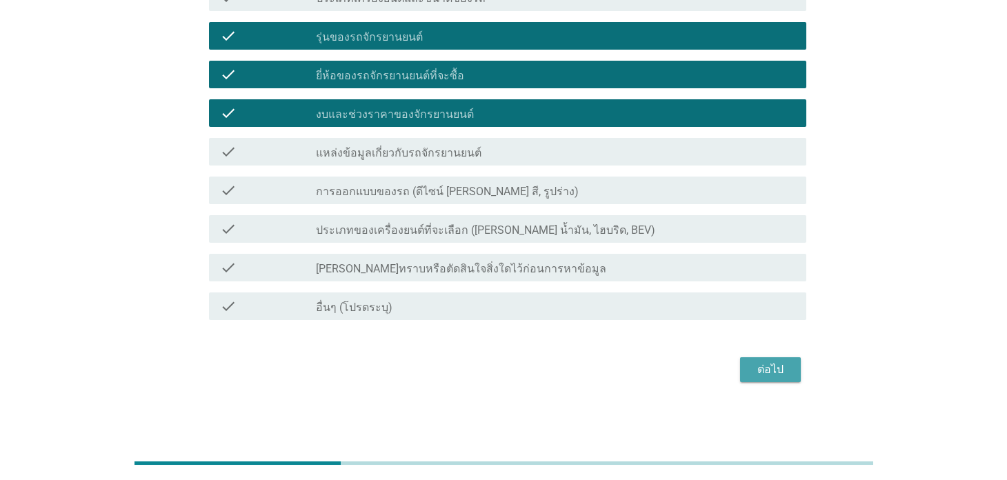
click at [769, 377] on button "ต่อไป" at bounding box center [770, 369] width 61 height 25
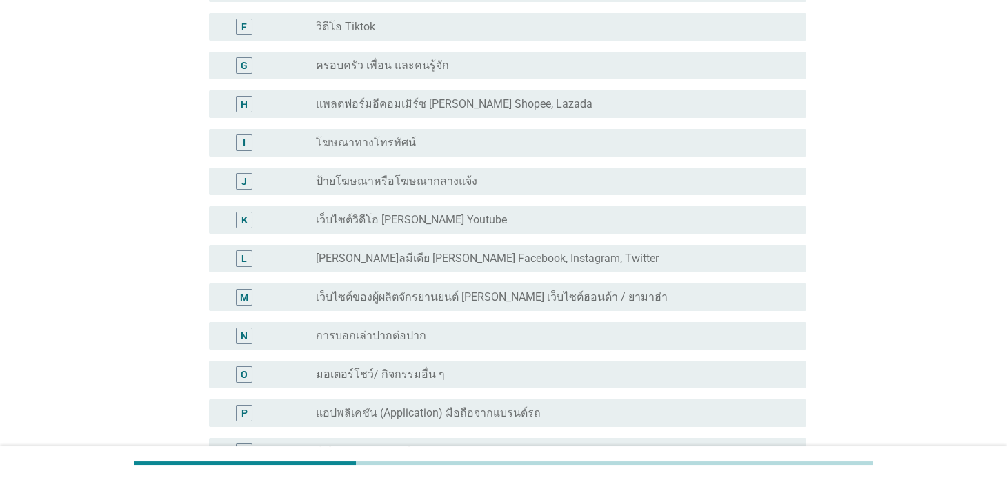
scroll to position [0, 0]
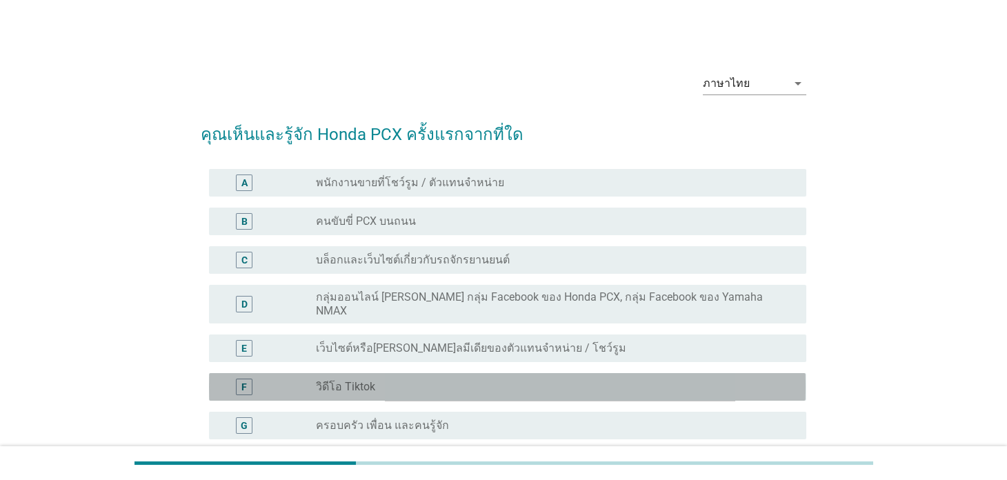
click at [426, 380] on div "radio_button_unchecked วิดีโอ Tiktok" at bounding box center [550, 387] width 468 height 14
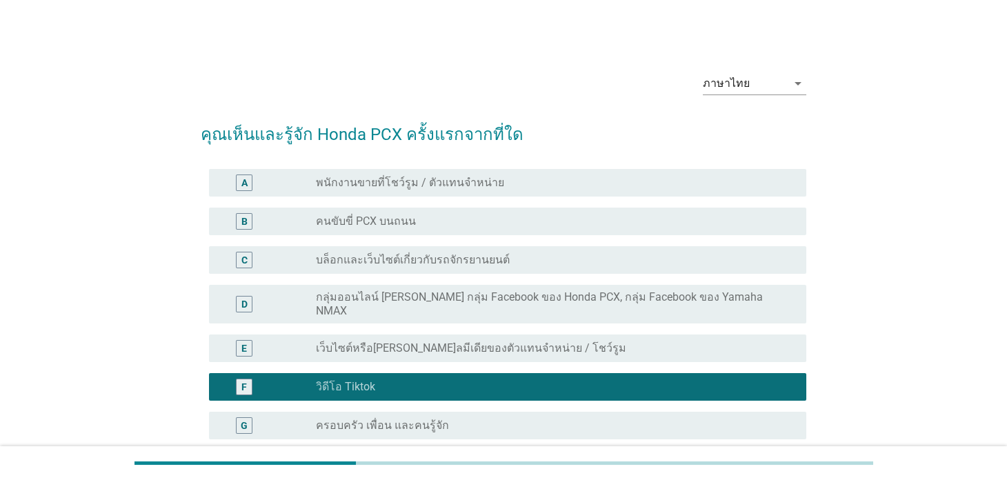
click at [476, 341] on label "เว็บไซต์หรือ[PERSON_NAME]ลมีเดียของตัวแทนจําหน่าย / โชว์รูม" at bounding box center [471, 348] width 310 height 14
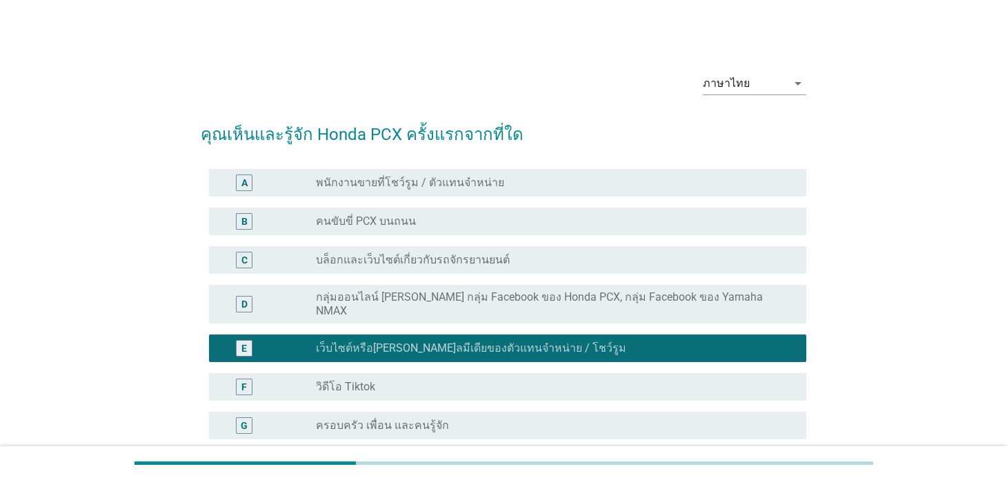
click at [446, 380] on div "radio_button_unchecked วิดีโอ Tiktok" at bounding box center [550, 387] width 468 height 14
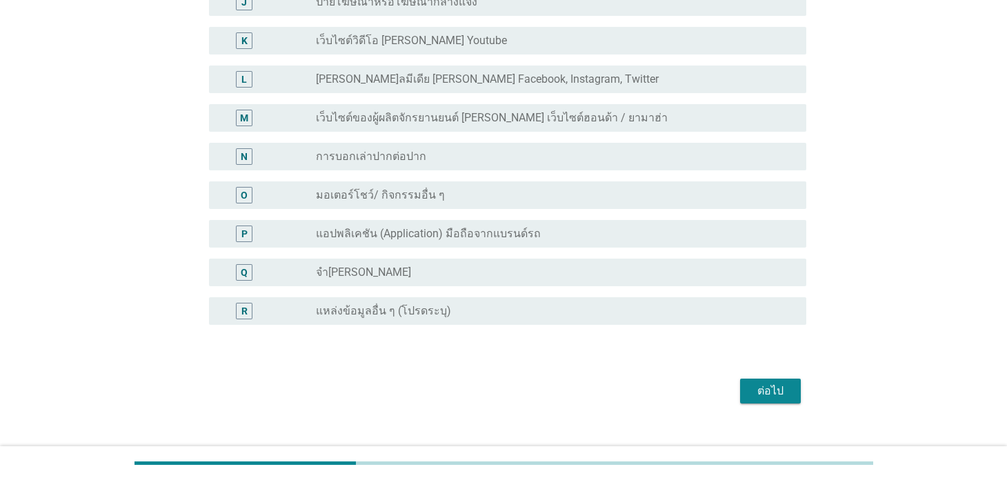
scroll to position [549, 0]
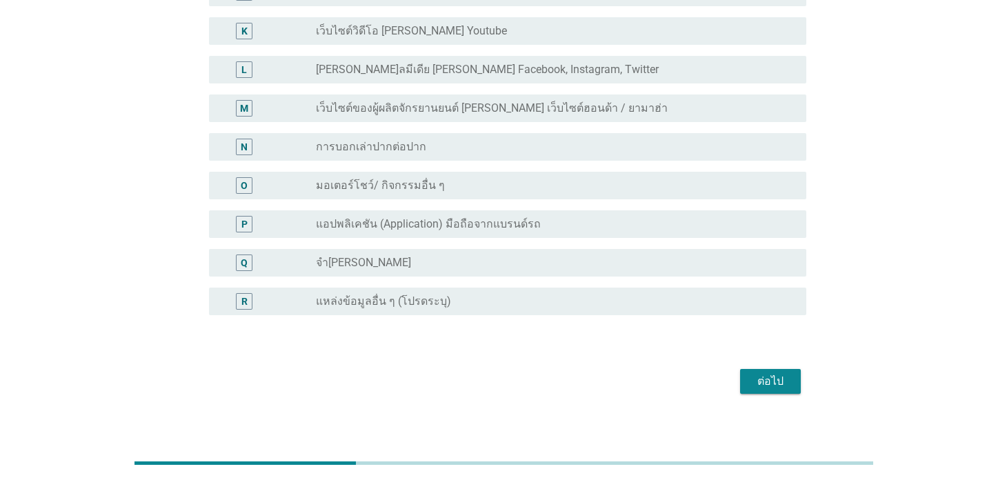
click at [774, 373] on div "ต่อไป" at bounding box center [770, 381] width 39 height 17
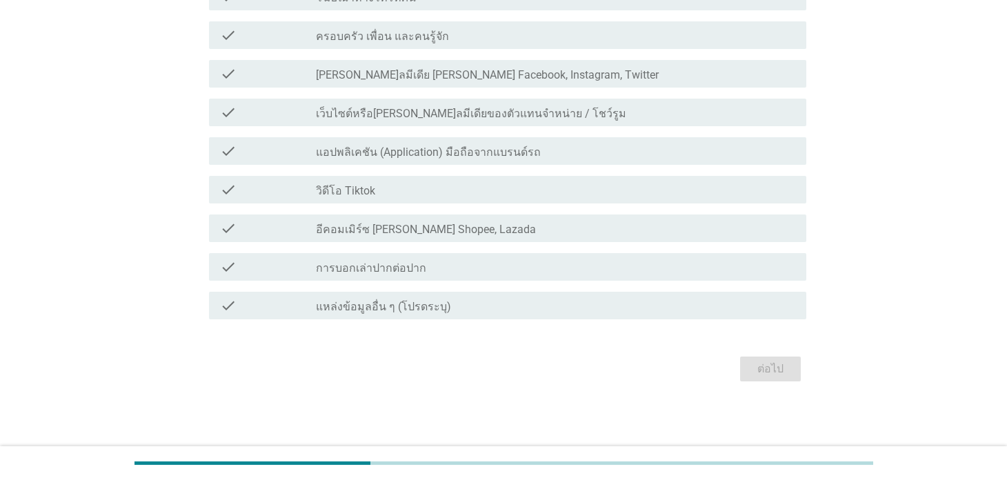
scroll to position [0, 0]
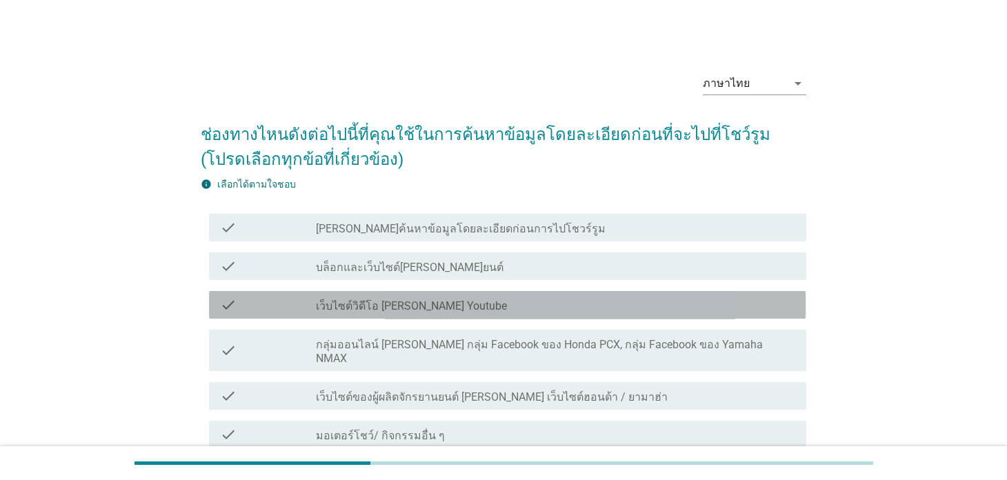
click at [537, 317] on div "check check_box_outline_blank เว็บไซต์วิดีโอ [PERSON_NAME] Youtube" at bounding box center [507, 305] width 597 height 28
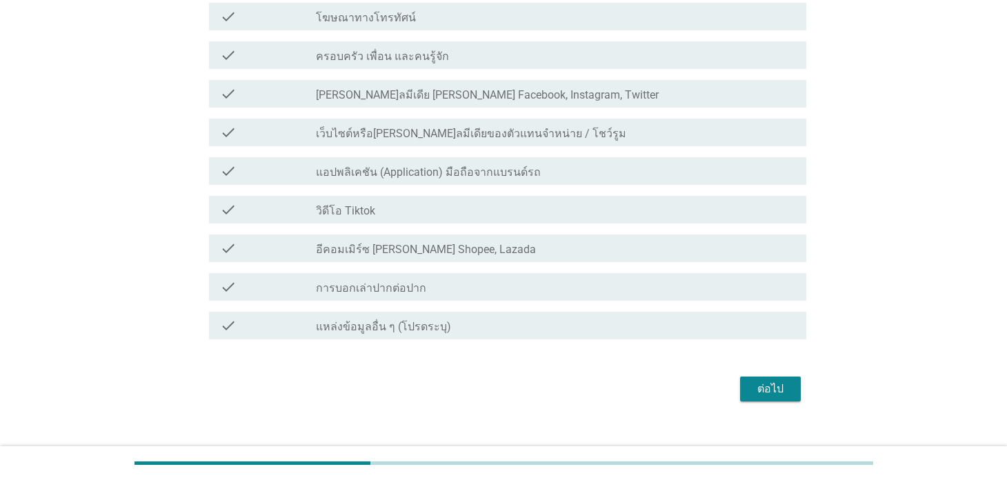
scroll to position [500, 0]
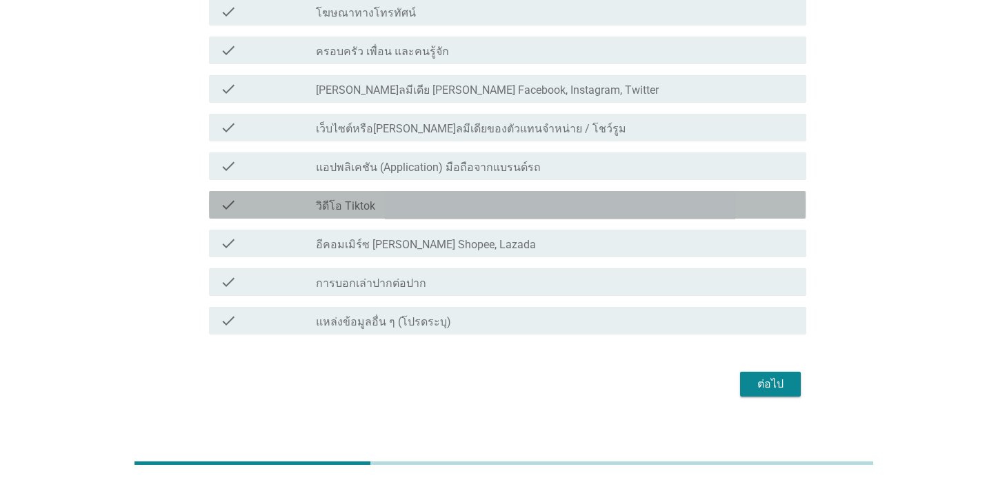
click at [486, 202] on div "check check_box_outline_blank วิดีโอ Tiktok" at bounding box center [507, 205] width 597 height 28
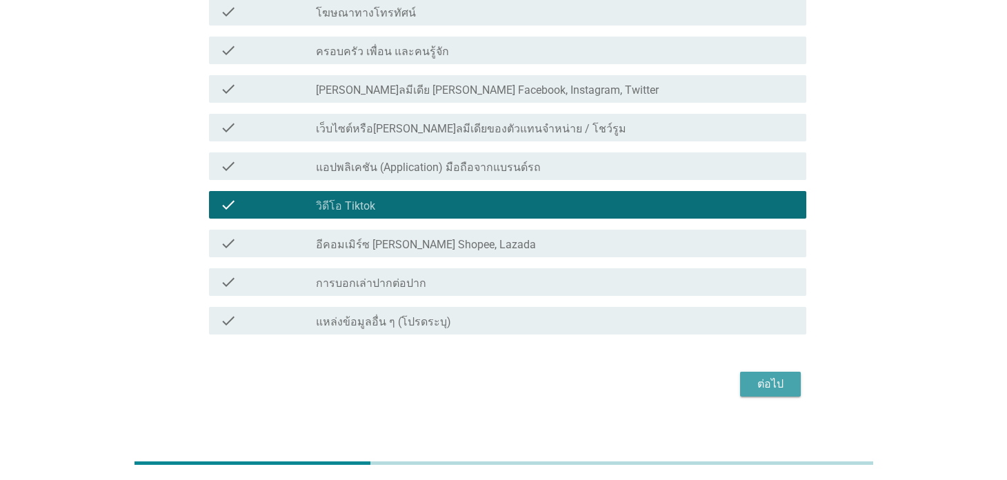
click at [778, 376] on div "ต่อไป" at bounding box center [770, 384] width 39 height 17
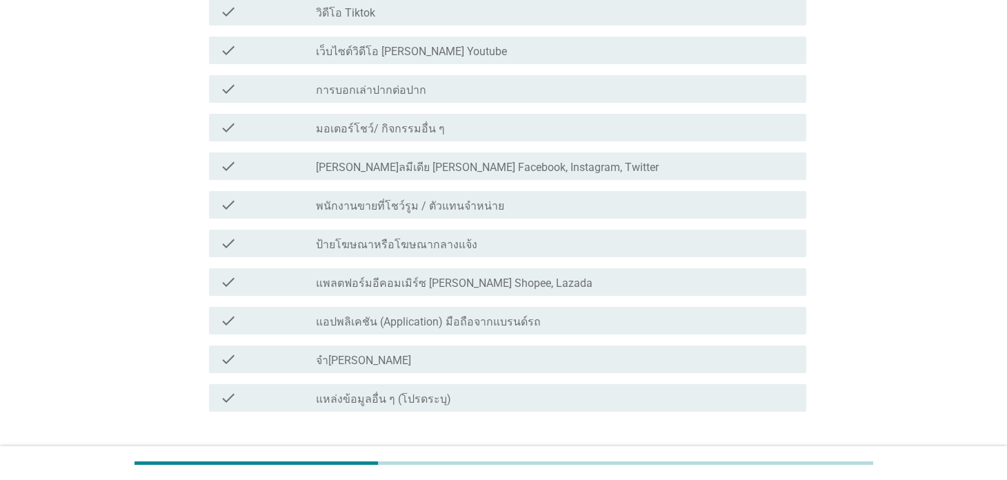
scroll to position [0, 0]
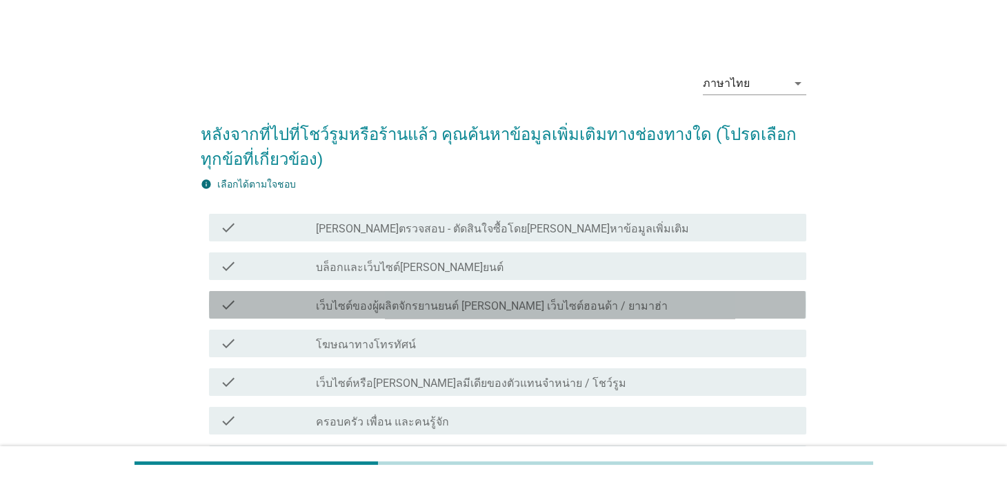
click at [485, 307] on label "เว็บไซต์ของผู้ผลิตจักรยานยนต์ [PERSON_NAME] เว็บไซต์ฮอนด้า / ยามาฮ่า" at bounding box center [492, 306] width 352 height 14
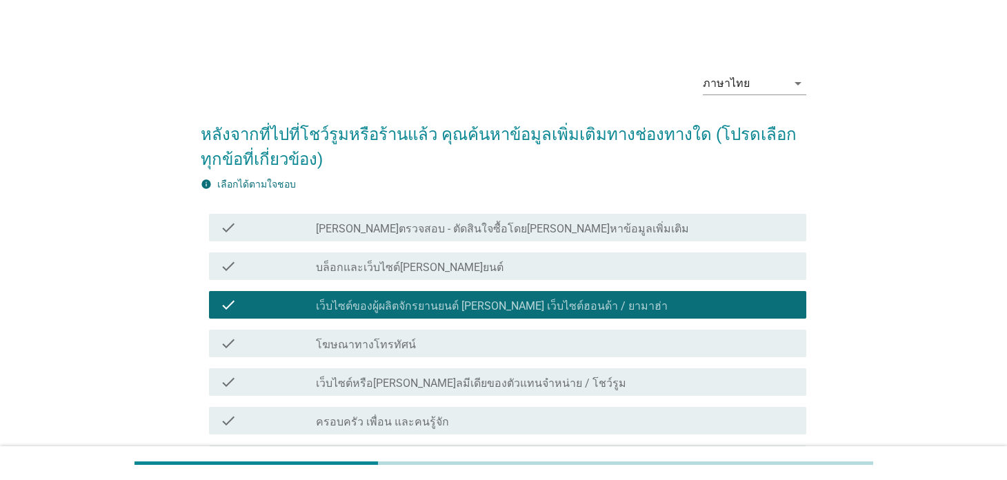
click at [490, 424] on div "check_box_outline_blank ครอบครัว เพื่อน และคนรู้จัก" at bounding box center [555, 421] width 479 height 17
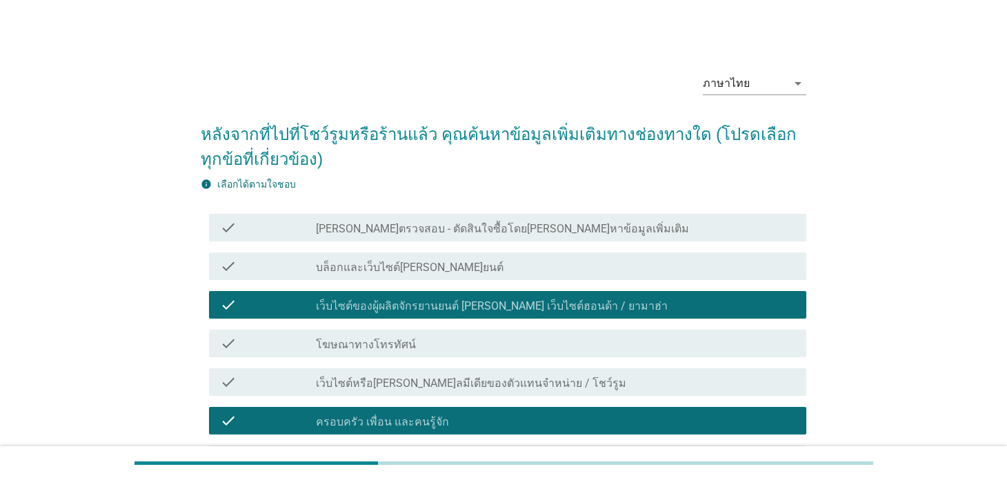
scroll to position [276, 0]
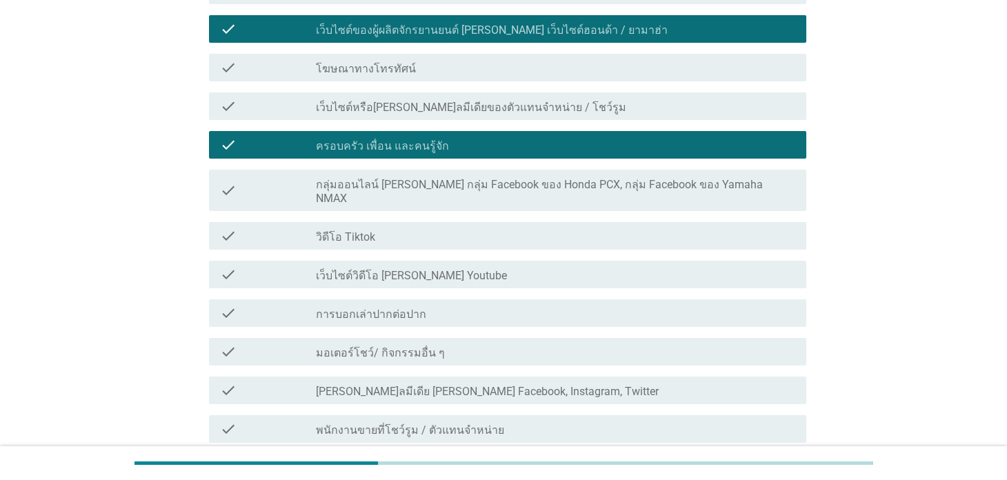
click at [468, 228] on div "check_box_outline_blank วิดีโอ Tiktok" at bounding box center [555, 236] width 479 height 17
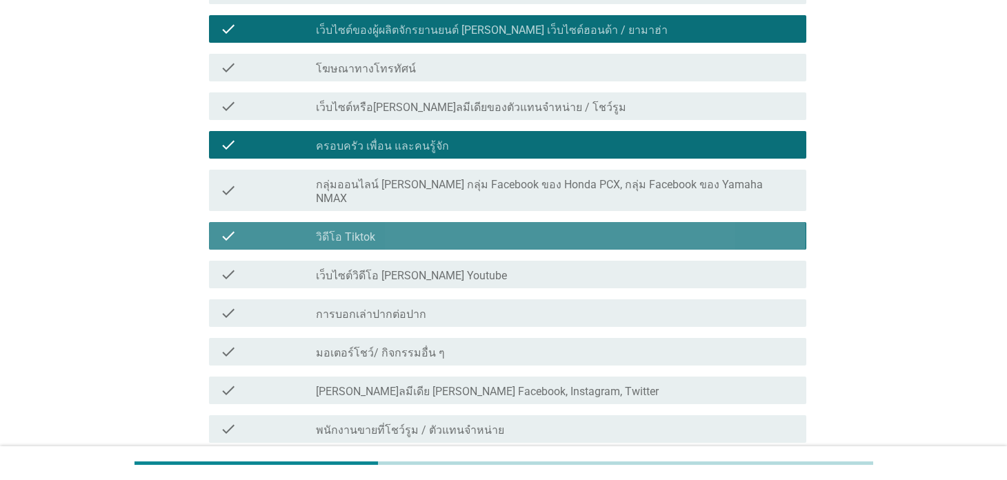
click at [470, 266] on div "check_box_outline_blank เว็บไซต์วิดีโอ [PERSON_NAME] Youtube" at bounding box center [555, 274] width 479 height 17
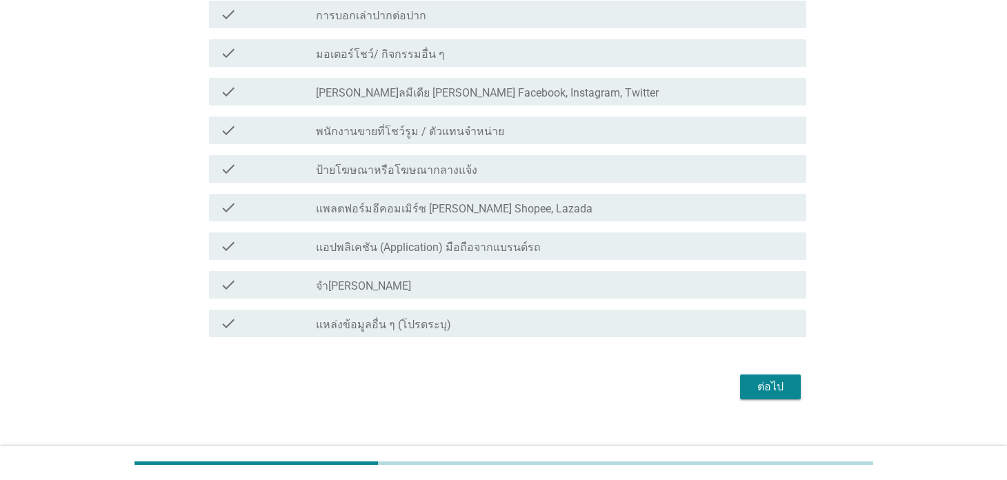
scroll to position [577, 0]
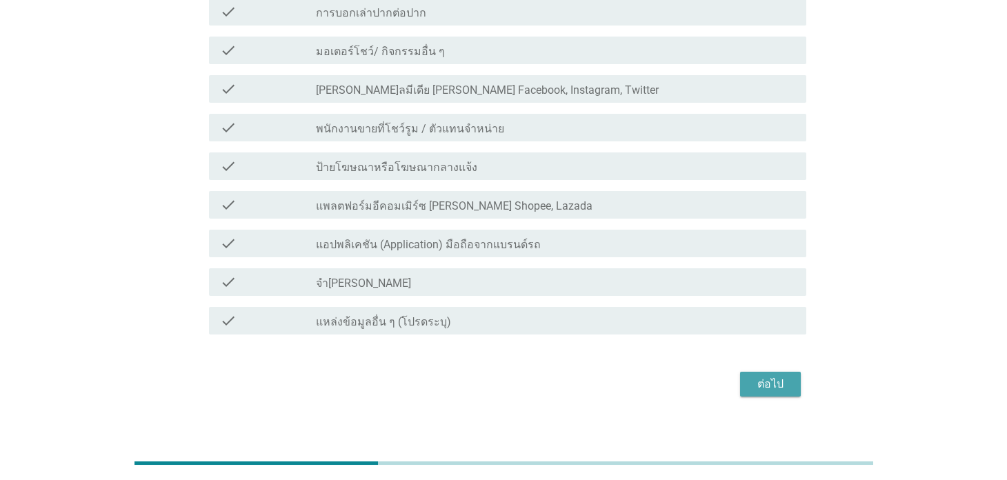
click at [795, 375] on button "ต่อไป" at bounding box center [770, 384] width 61 height 25
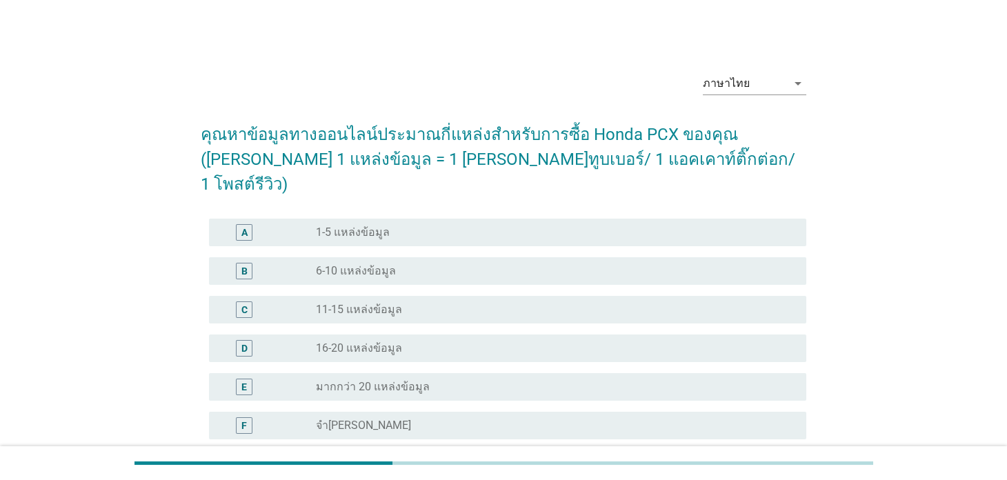
click at [400, 257] on div "B radio_button_unchecked 6-10 แหล่งข้อมูล" at bounding box center [507, 271] width 597 height 28
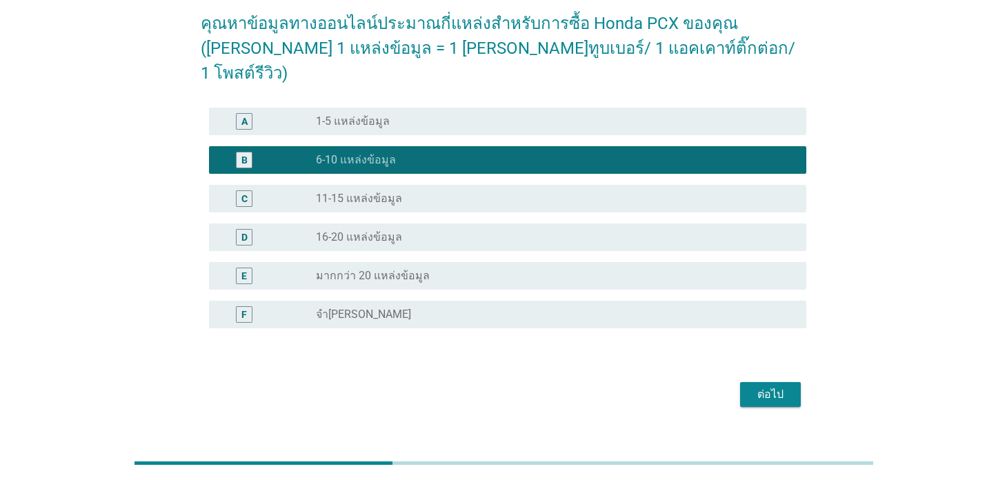
click at [771, 386] on div "ต่อไป" at bounding box center [770, 394] width 39 height 17
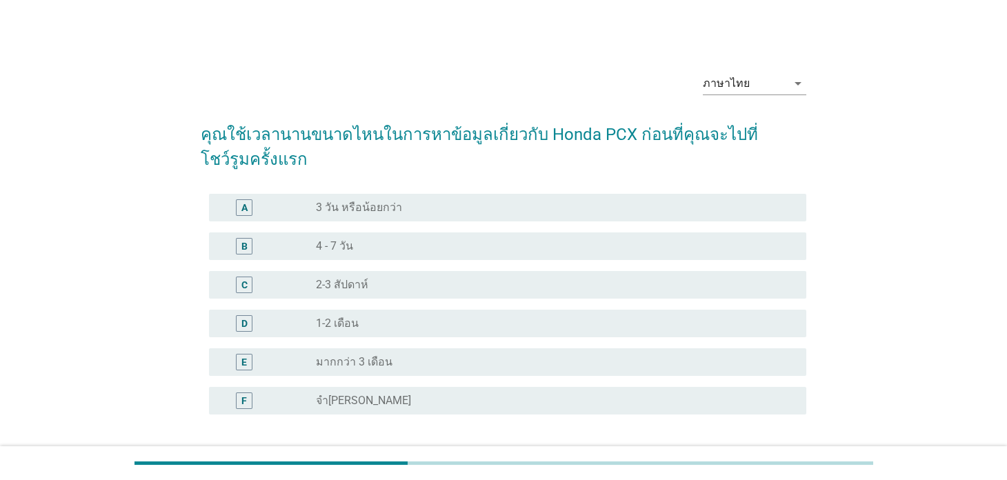
click at [362, 202] on label "3 วัน หรือน้อยกว่า" at bounding box center [359, 208] width 86 height 14
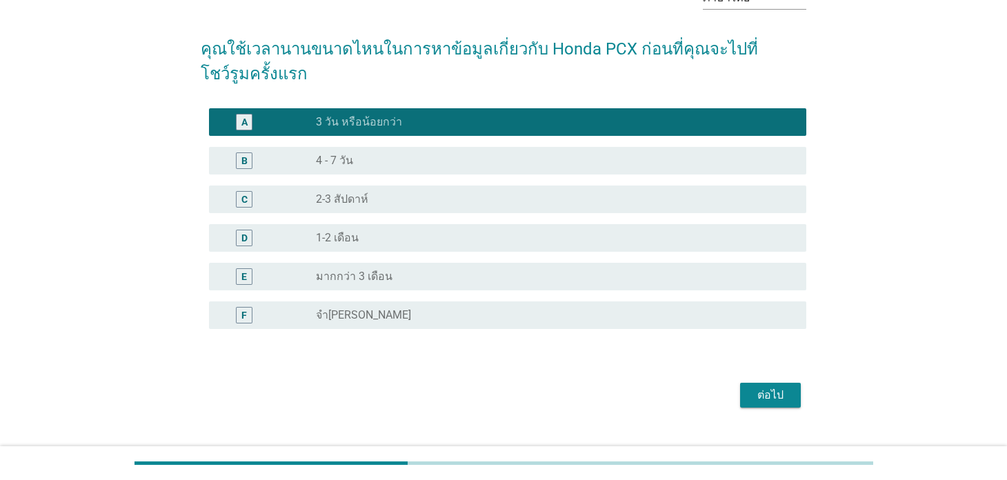
scroll to position [111, 0]
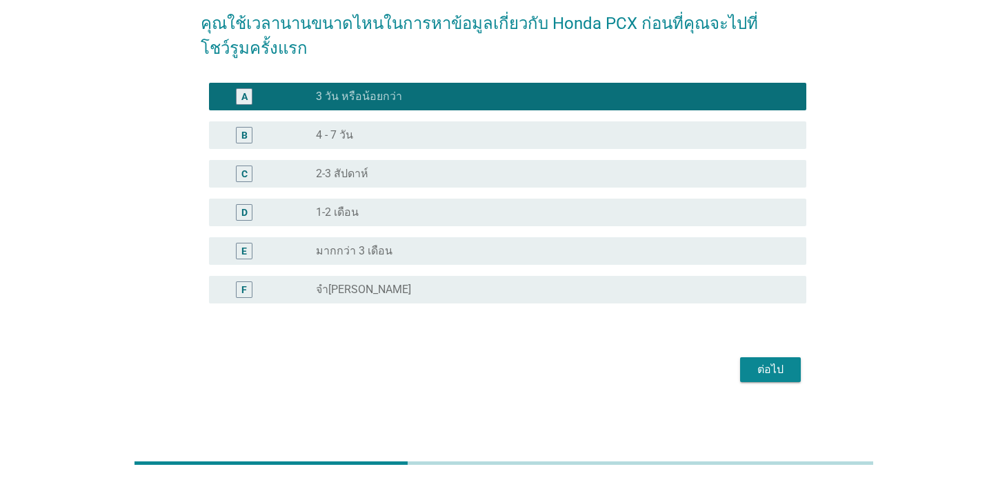
click at [754, 366] on div "ต่อไป" at bounding box center [770, 370] width 39 height 17
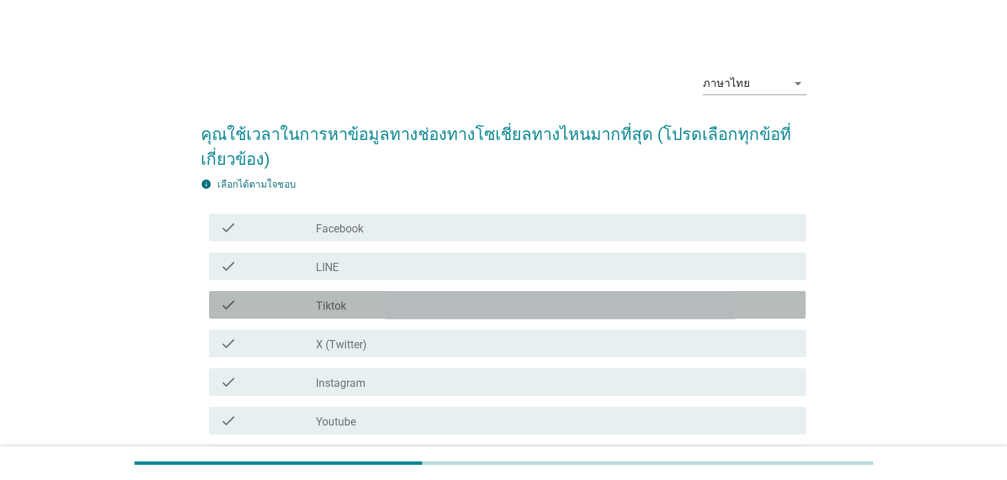
click at [381, 310] on div "check_box_outline_blank Tiktok" at bounding box center [555, 305] width 479 height 17
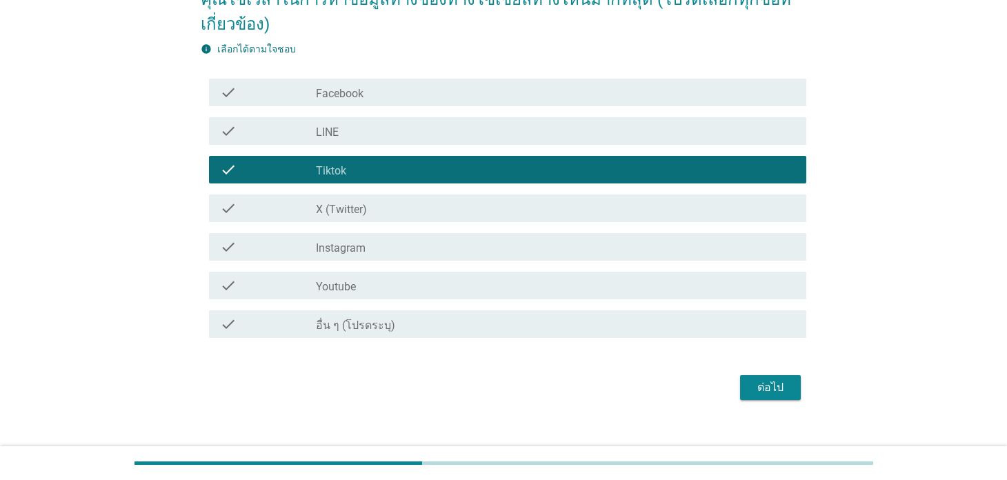
scroll to position [152, 0]
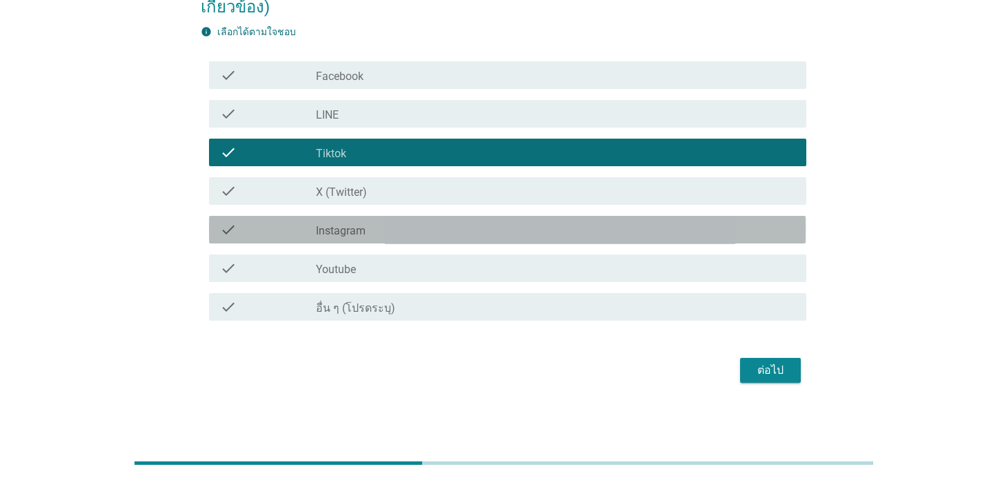
click at [388, 225] on div "check_box_outline_blank Instagram" at bounding box center [555, 229] width 479 height 17
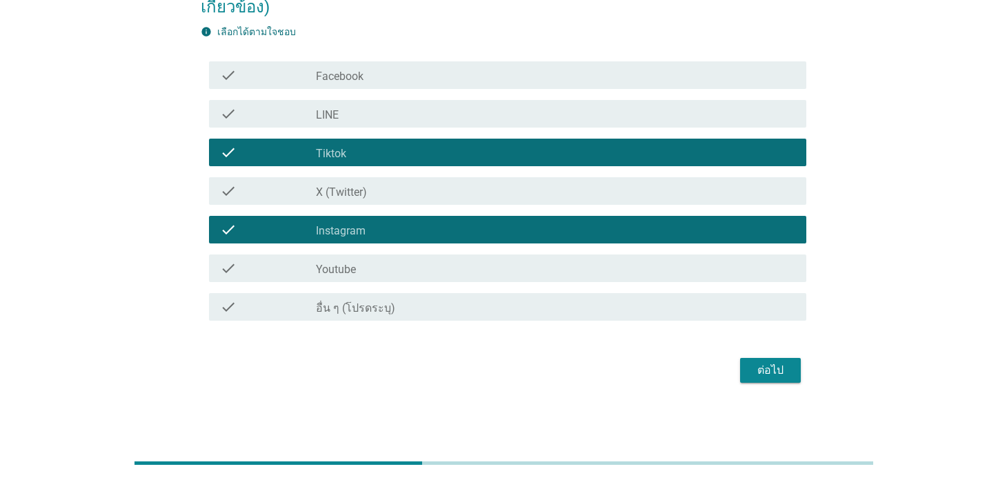
click at [441, 274] on div "check_box_outline_blank Youtube" at bounding box center [555, 268] width 479 height 17
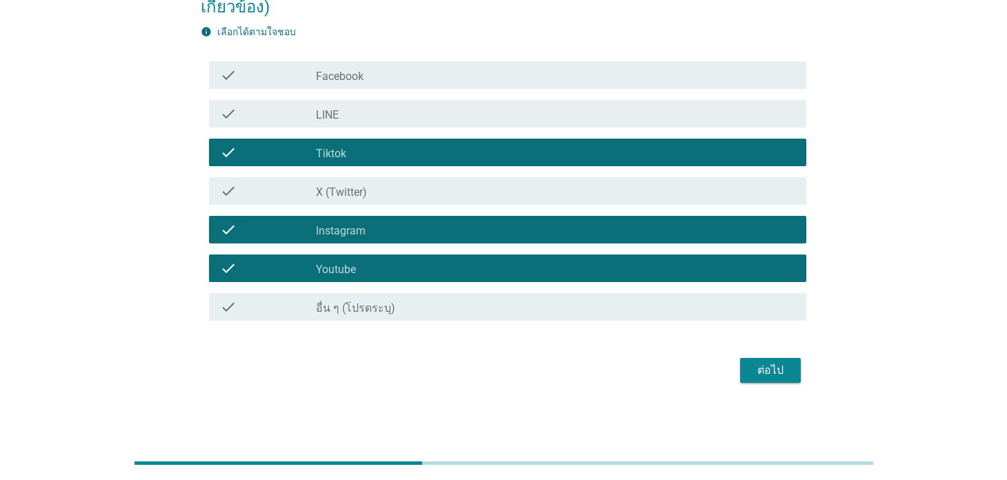
click at [425, 239] on div "check check_box_outline_blank Instagram" at bounding box center [507, 230] width 597 height 28
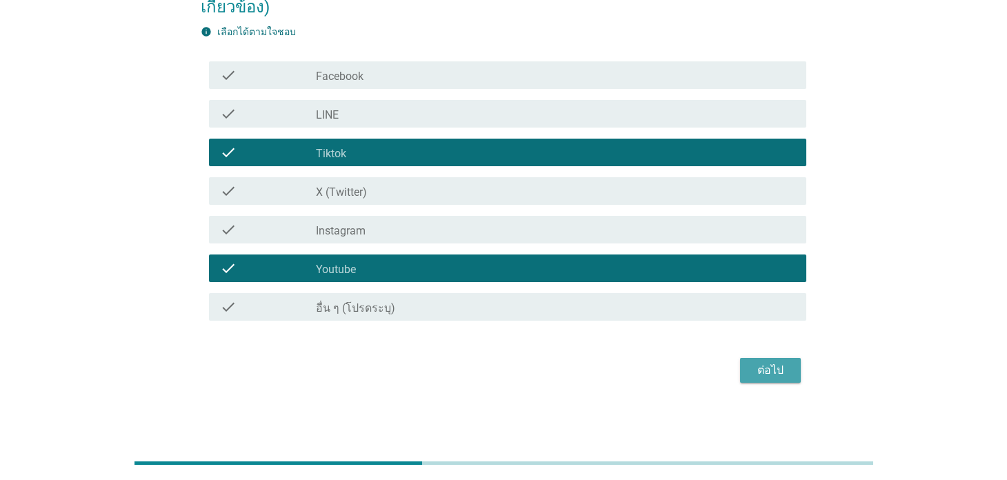
click at [786, 369] on div "ต่อไป" at bounding box center [770, 370] width 39 height 17
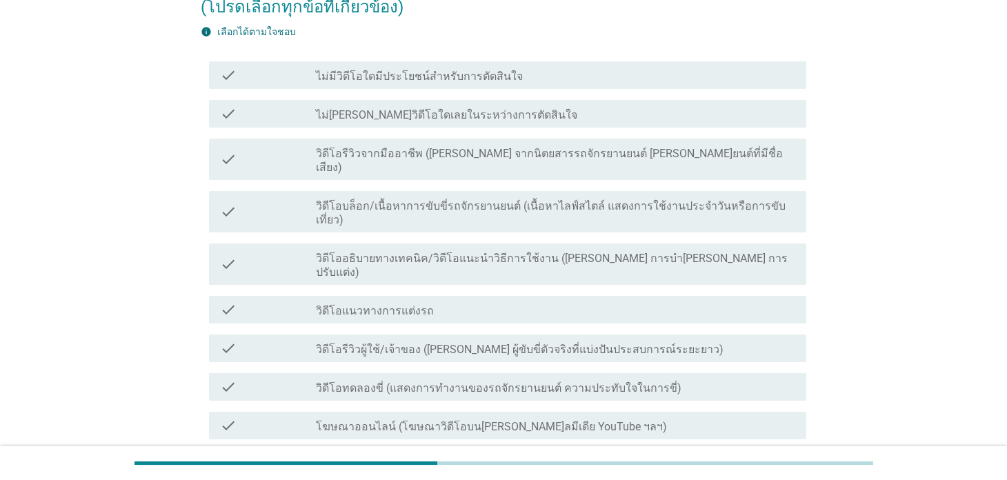
scroll to position [0, 0]
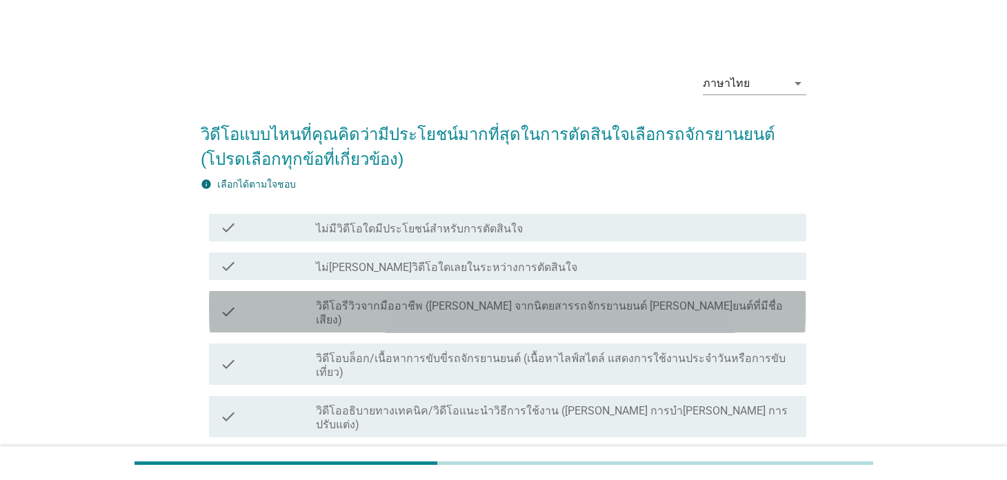
click at [463, 310] on label "วิดีโอรีวิวจากมืออาชีพ ([PERSON_NAME] จากนิตยสารรถจักรยานยนต์ [PERSON_NAME]ยนต์…" at bounding box center [555, 313] width 479 height 28
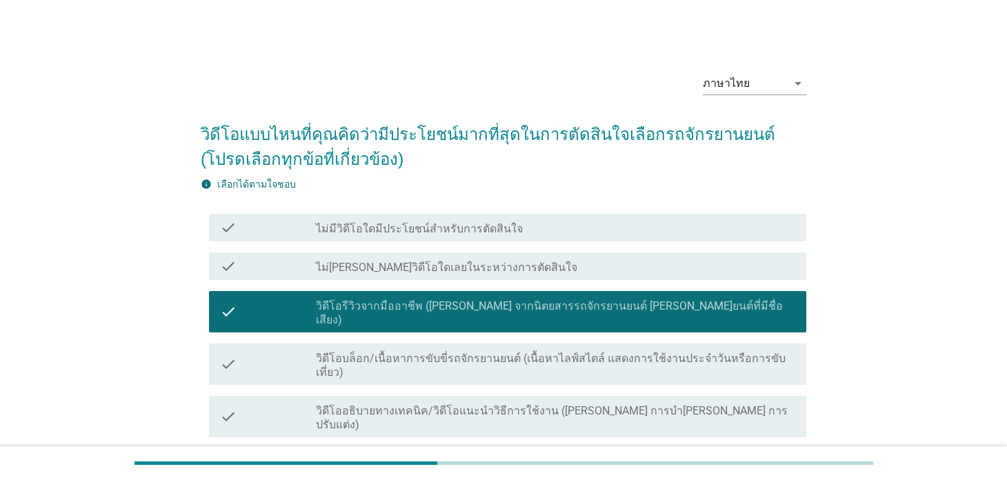
click at [467, 404] on label "วิดีโออธิบายทางเทคนิค/วิดีโอแนะนําวิธีการใช้งาน ([PERSON_NAME] การบํา[PERSON_NA…" at bounding box center [555, 418] width 479 height 28
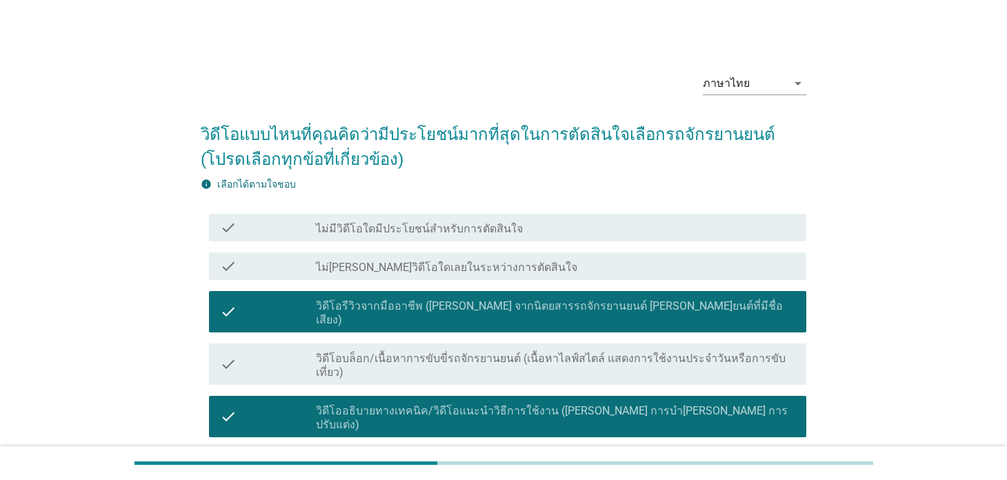
click at [461, 352] on label "วิดีโอบล็อก/เนื้อหาการขับขี่รถจักรยานยนต์ (เนื้อหาไลฟ์สไตล์ แสดงการใช้งานประจํา…" at bounding box center [555, 366] width 479 height 28
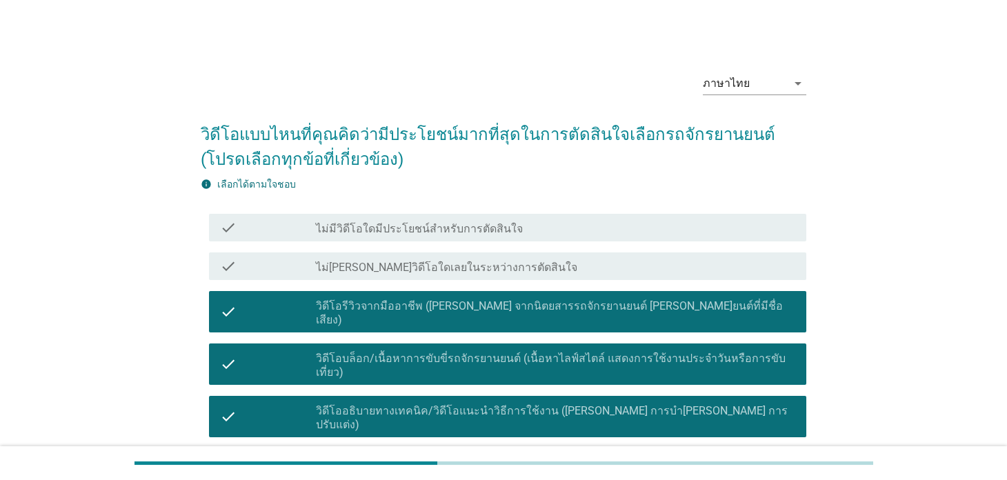
scroll to position [276, 0]
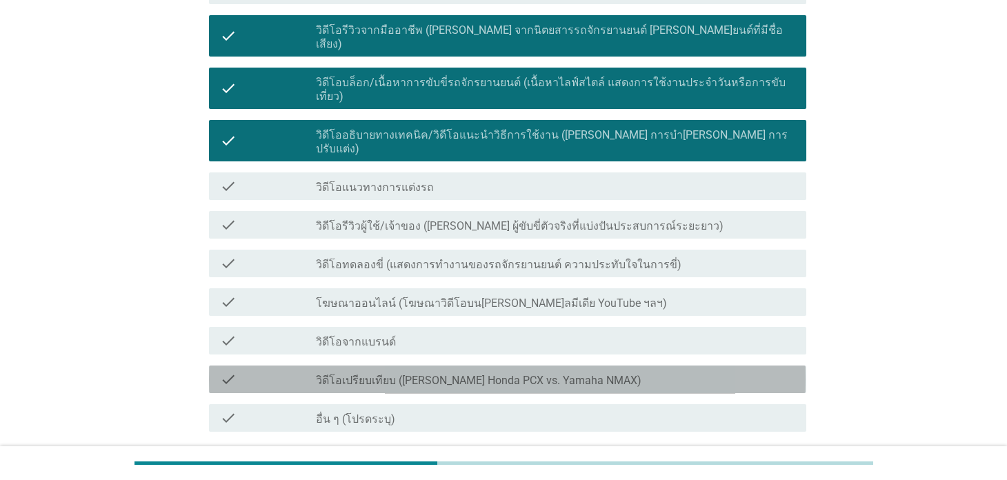
click at [450, 374] on label "วิดีโอเปรียบเทียบ ([PERSON_NAME] Honda PCX vs. Yamaha NMAX)" at bounding box center [479, 381] width 326 height 14
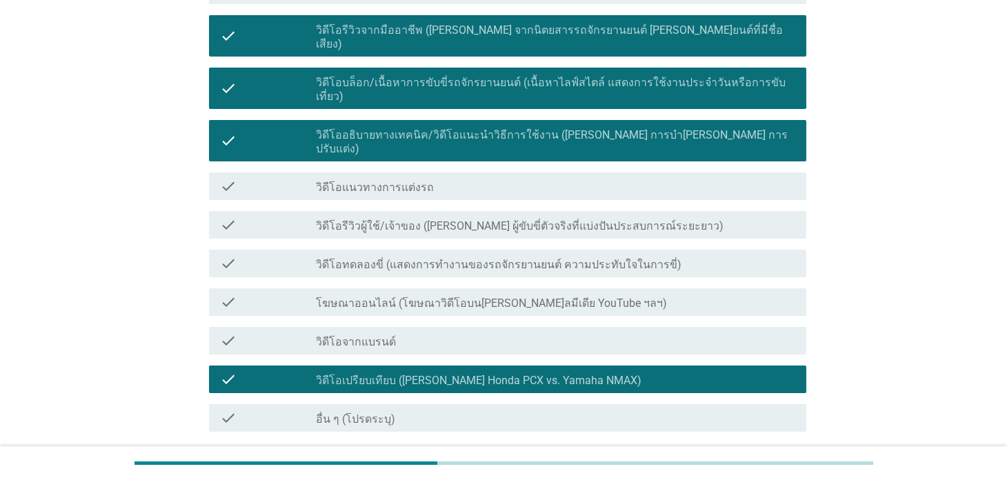
click at [492, 297] on label "โฆษณาออนไลน์ (โฆษณาวิดีโอบน[PERSON_NAME]ลมีเดีย YouTube ฯลฯ)" at bounding box center [491, 304] width 351 height 14
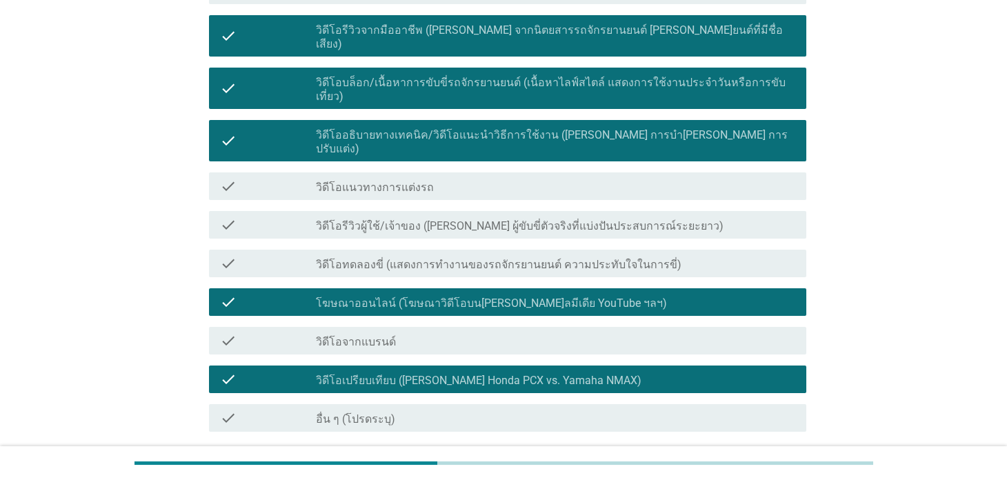
click at [769, 473] on div "ต่อไป" at bounding box center [770, 481] width 39 height 17
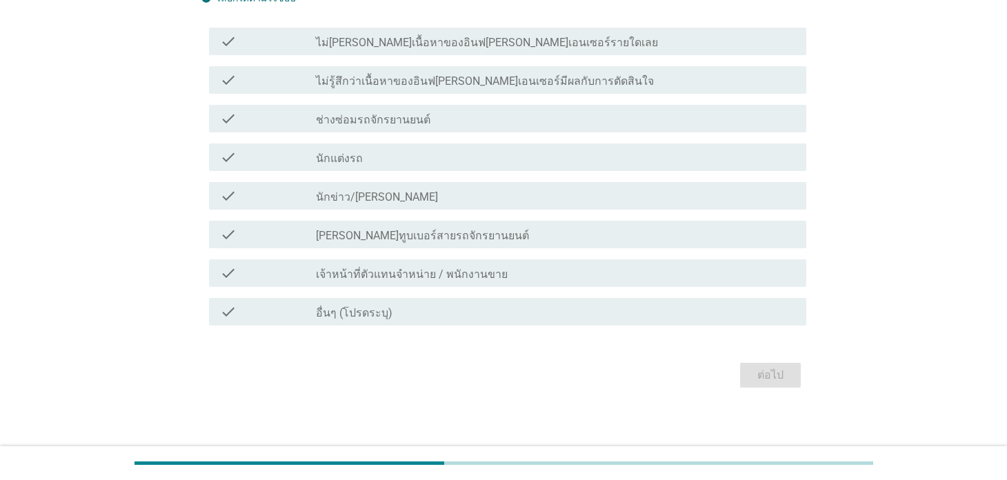
scroll to position [192, 0]
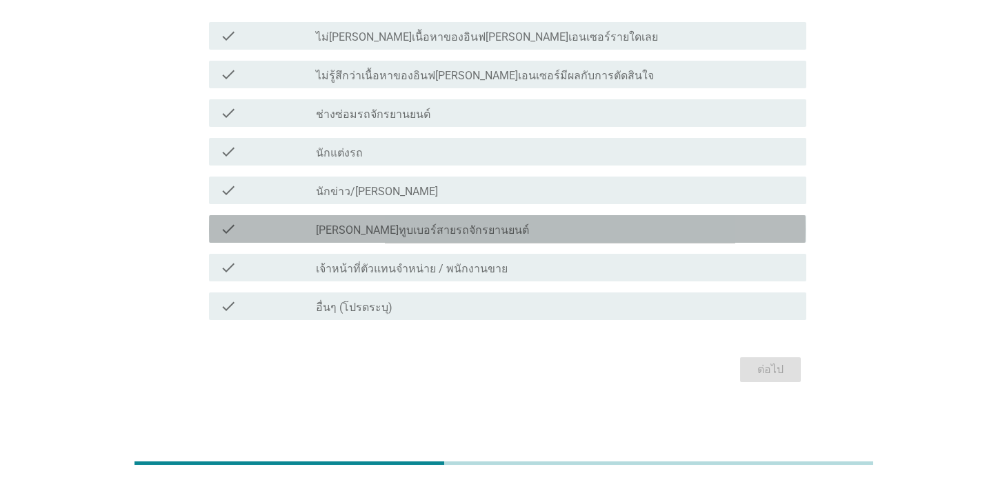
click at [457, 228] on div "check_box_outline_blank [PERSON_NAME]ทูบเบอร์สายรถจักรยานยนต์" at bounding box center [555, 229] width 479 height 17
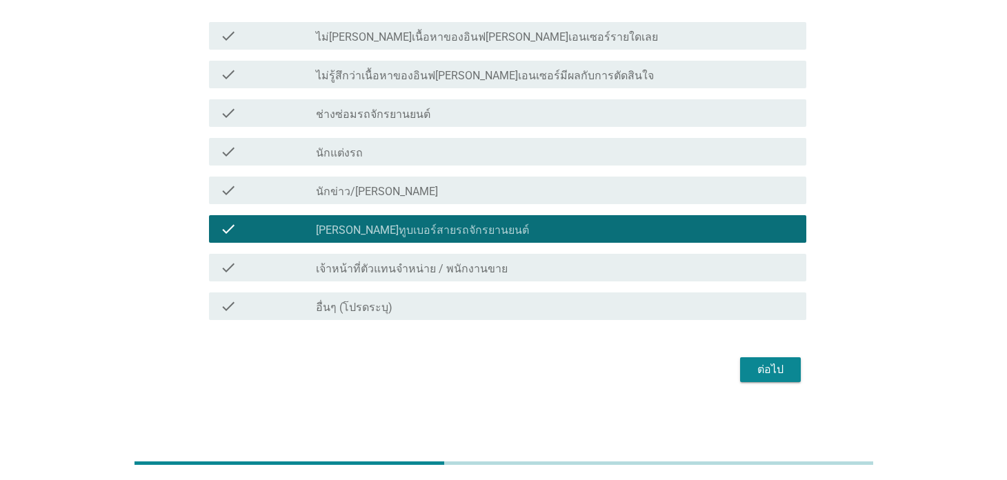
click at [780, 364] on div "ต่อไป" at bounding box center [770, 370] width 39 height 17
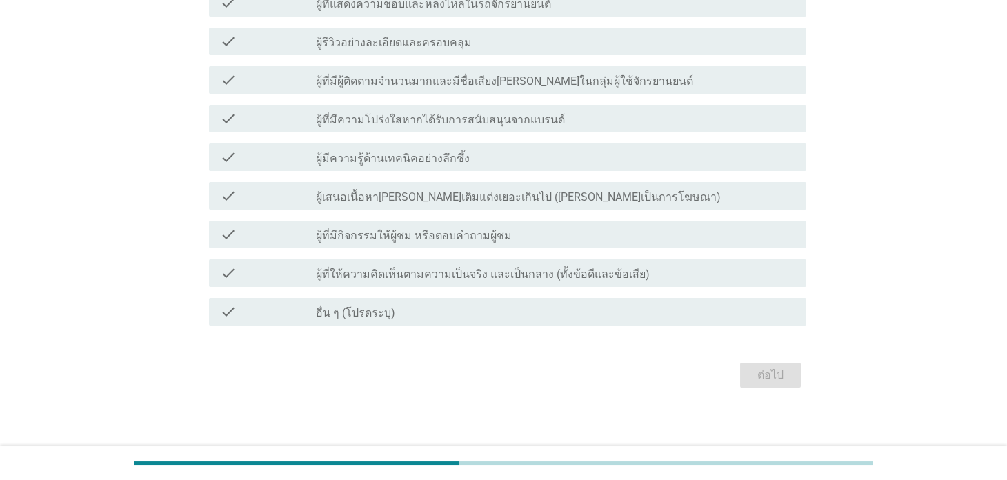
scroll to position [346, 0]
